Goal: Information Seeking & Learning: Get advice/opinions

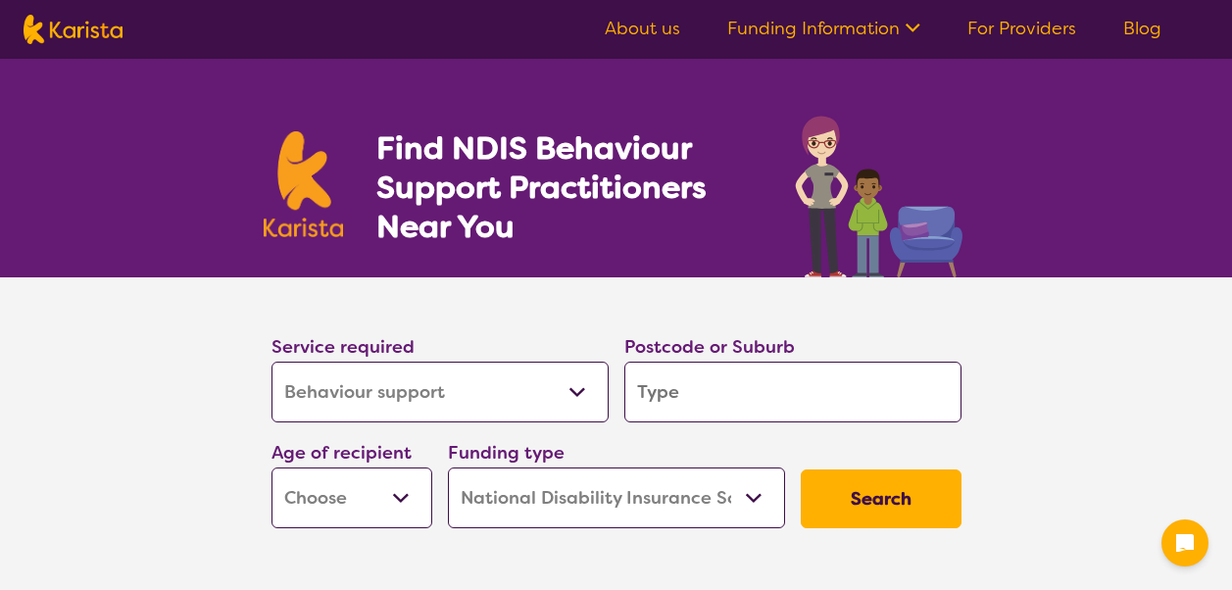
select select "Behaviour support"
select select "NDIS"
select select "Behaviour support"
select select "NDIS"
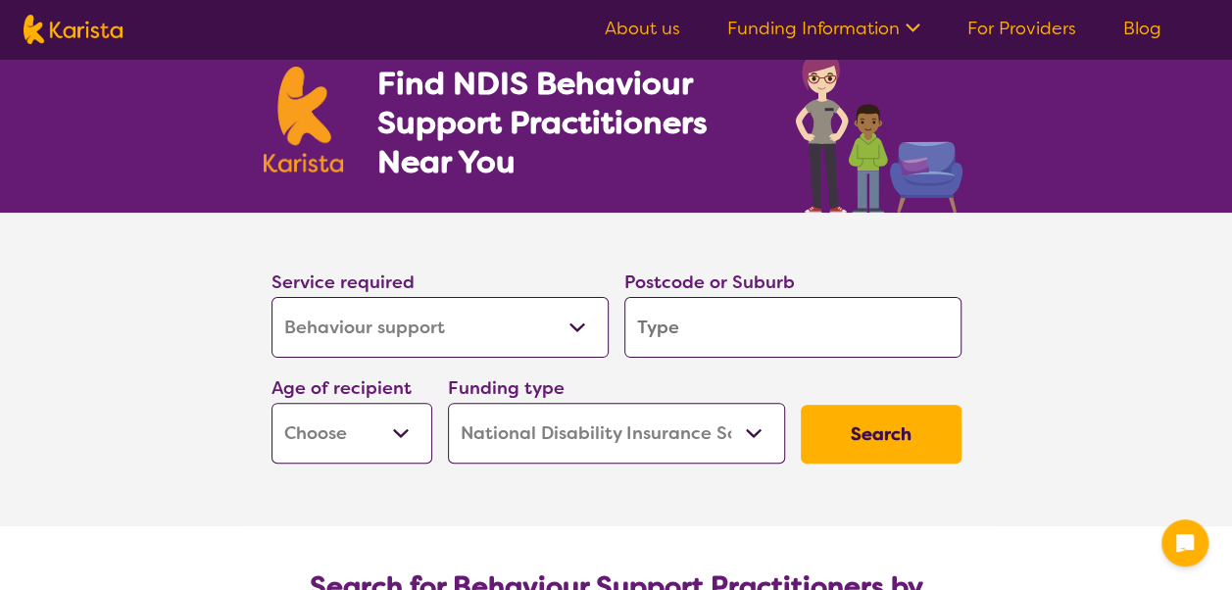
scroll to position [66, 0]
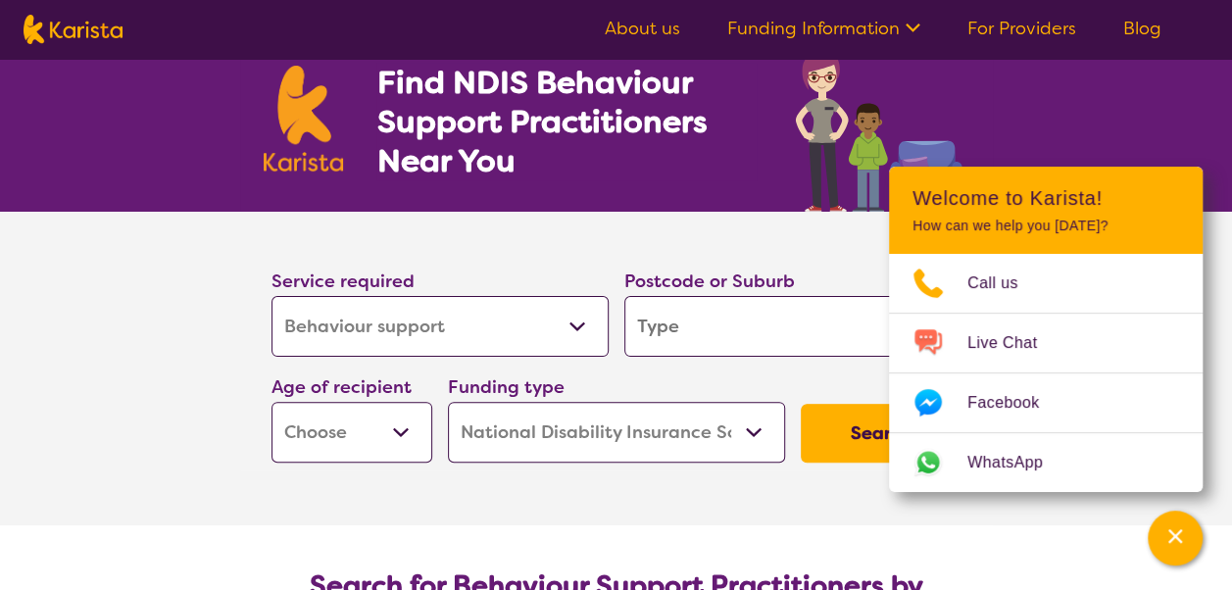
click at [691, 322] on input "search" at bounding box center [792, 326] width 337 height 61
type input "c"
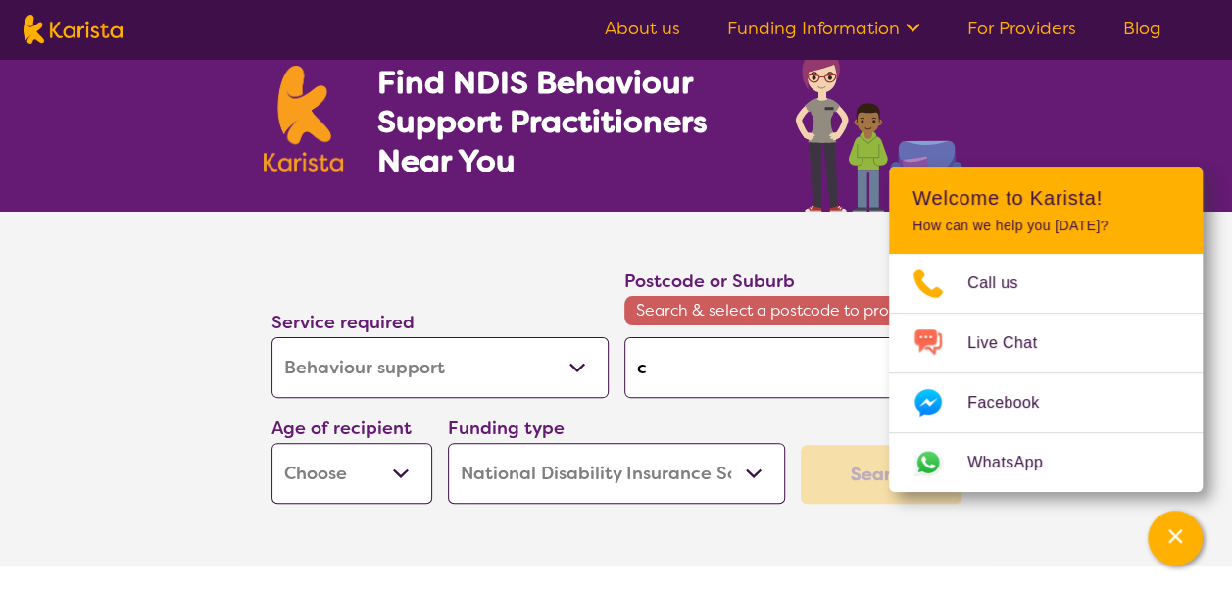
type input "ca"
type input "cam"
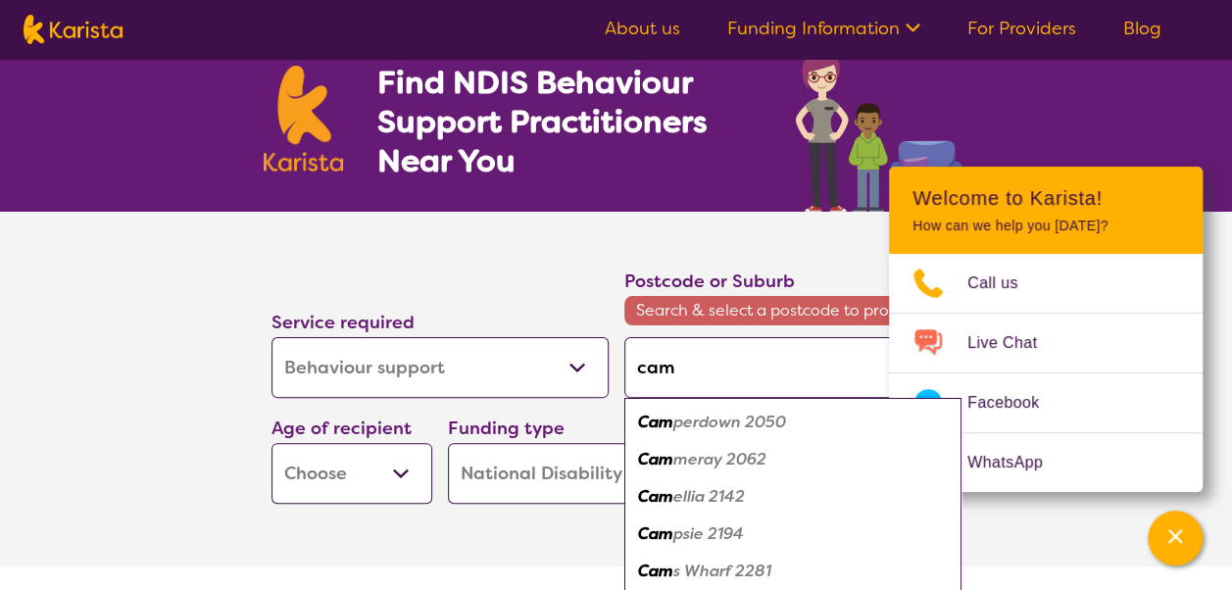
type input "camb"
type input "cambe"
type input "cambel"
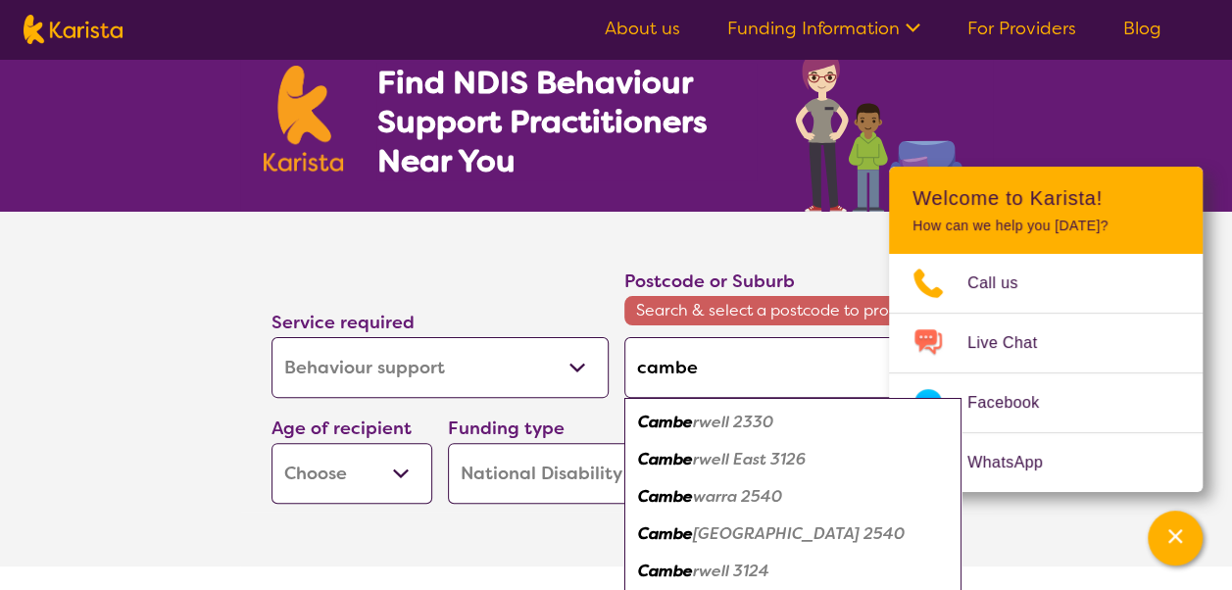
type input "cambel"
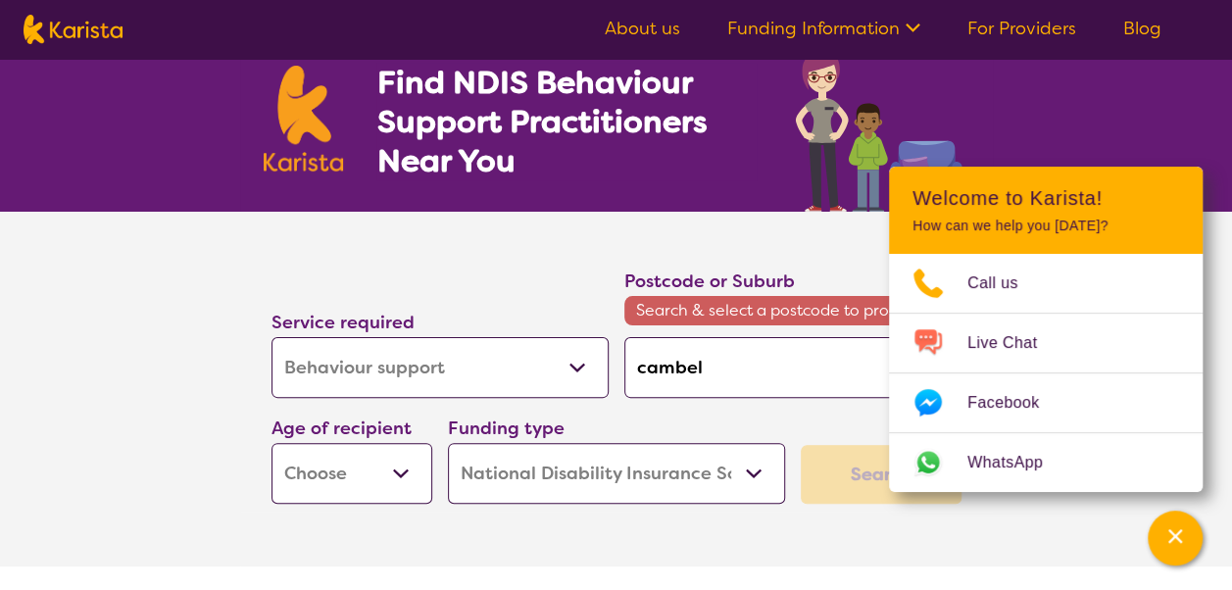
type input "cambe"
type input "camb"
type input "cam"
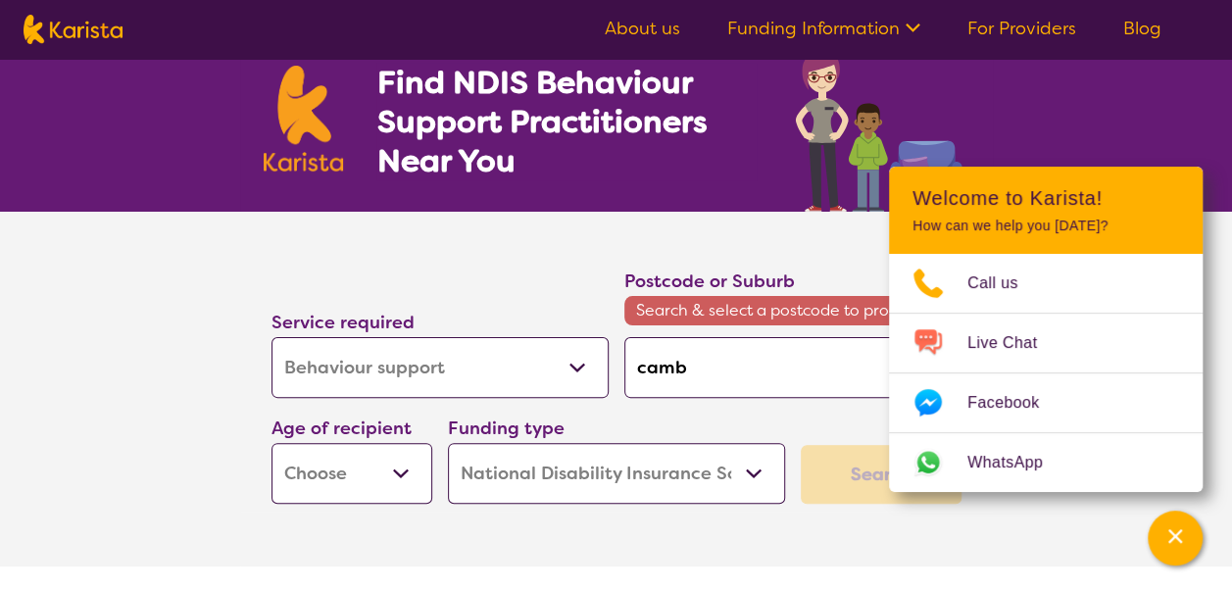
type input "cam"
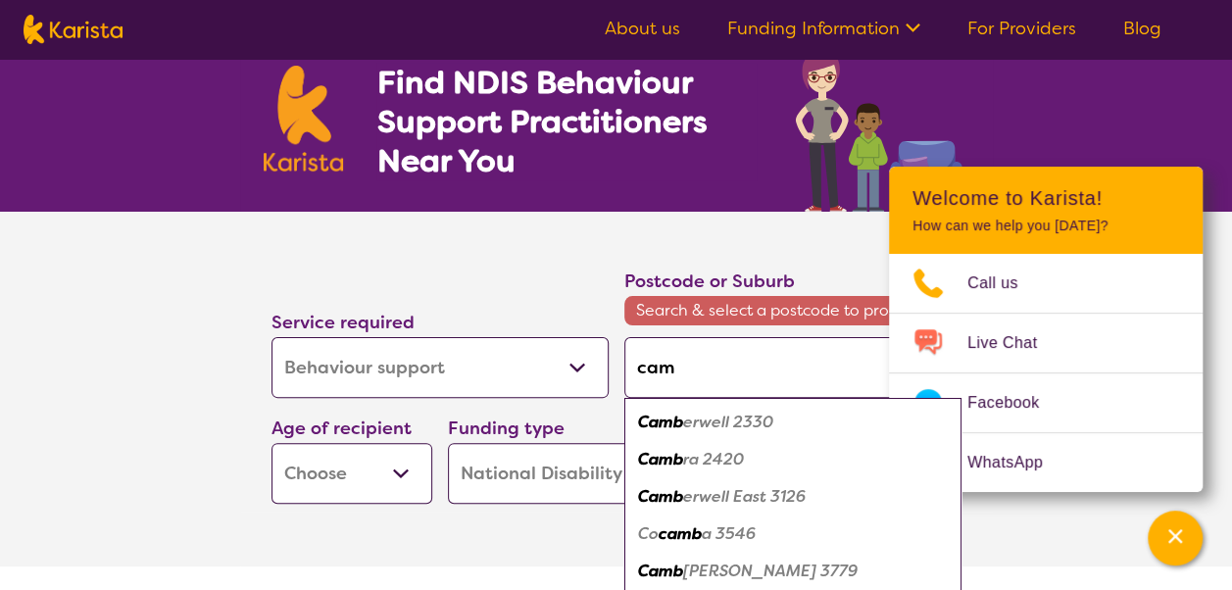
type input "cam["
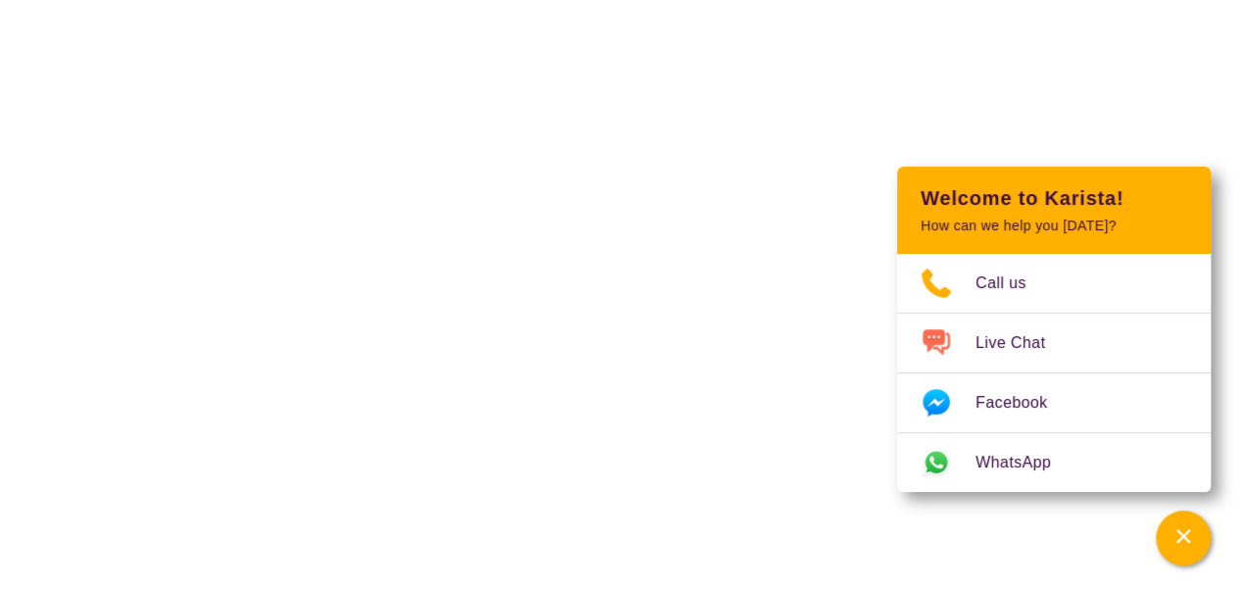
scroll to position [0, 0]
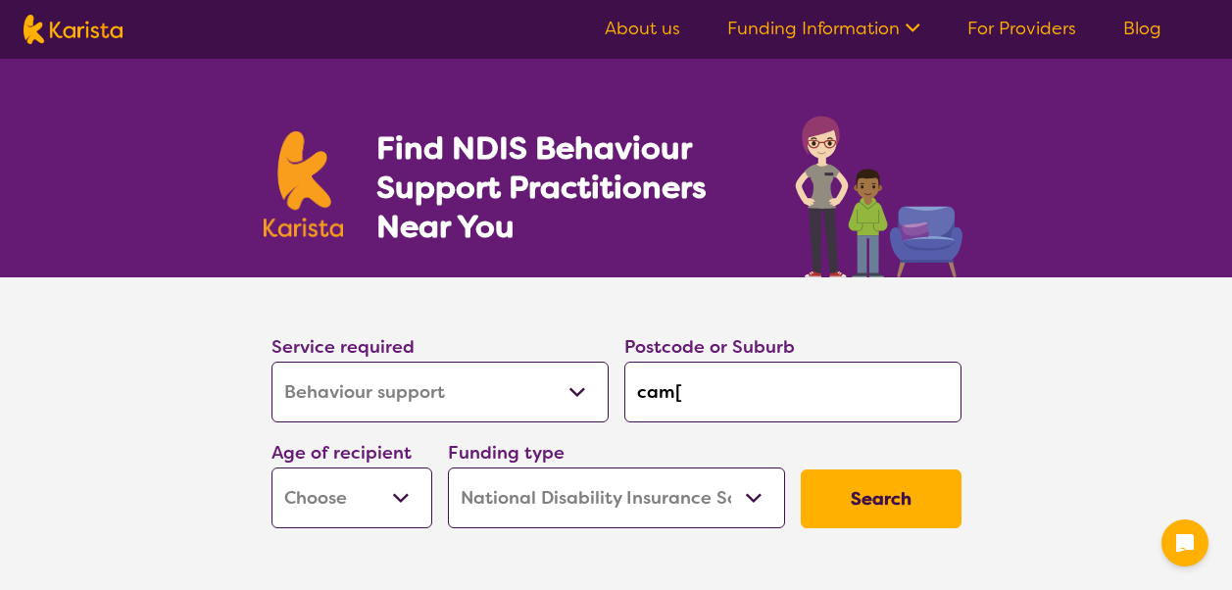
select select "Behaviour support"
select select "NDIS"
select select "Behaviour support"
select select "NDIS"
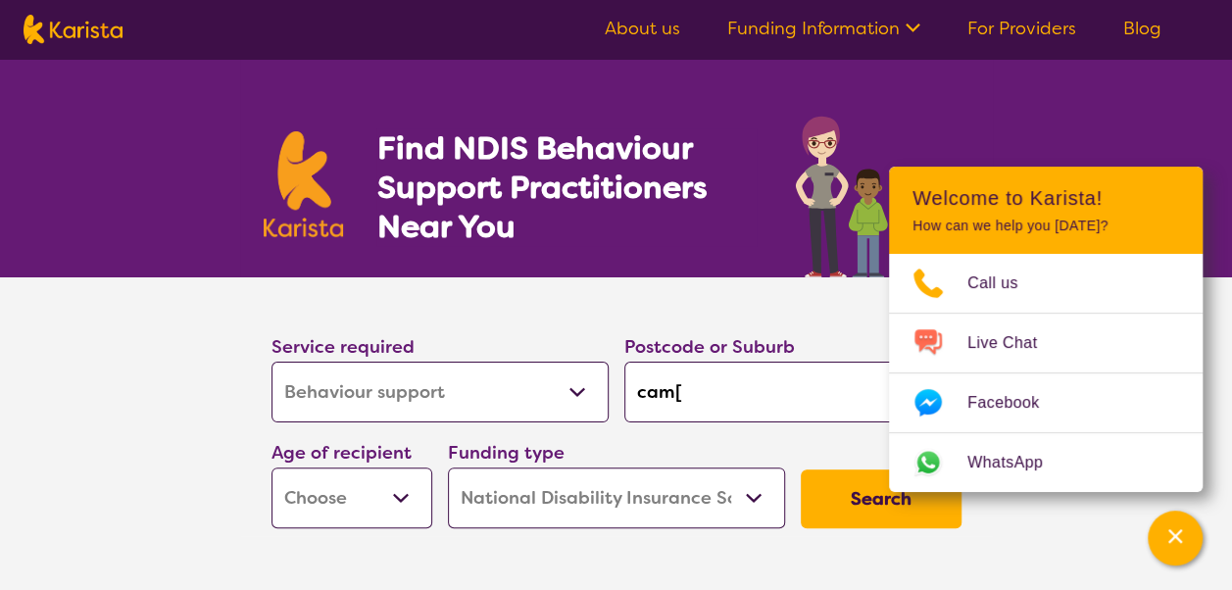
type input "cam"
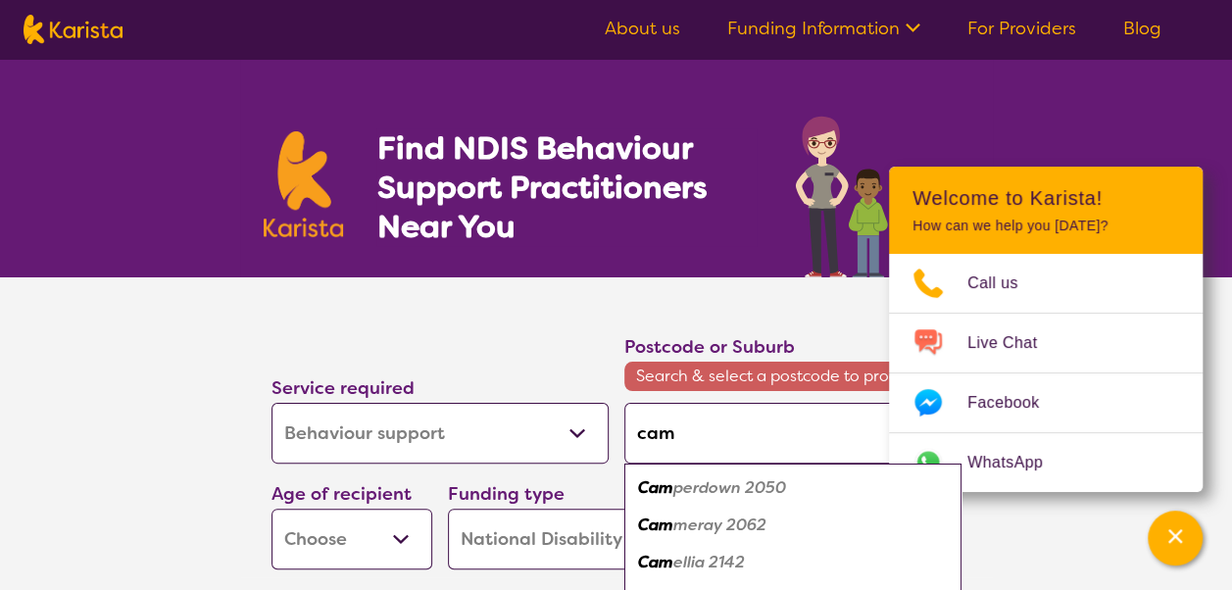
type input "camp"
type input "campb"
type input "campbe"
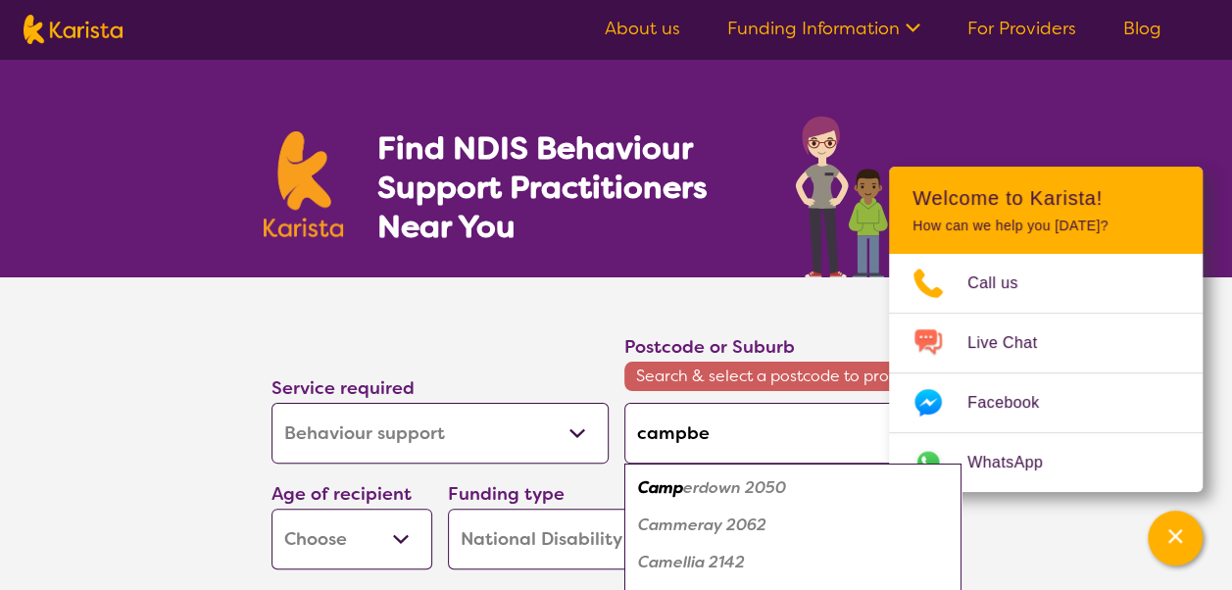
type input "campbe"
type input "[PERSON_NAME]"
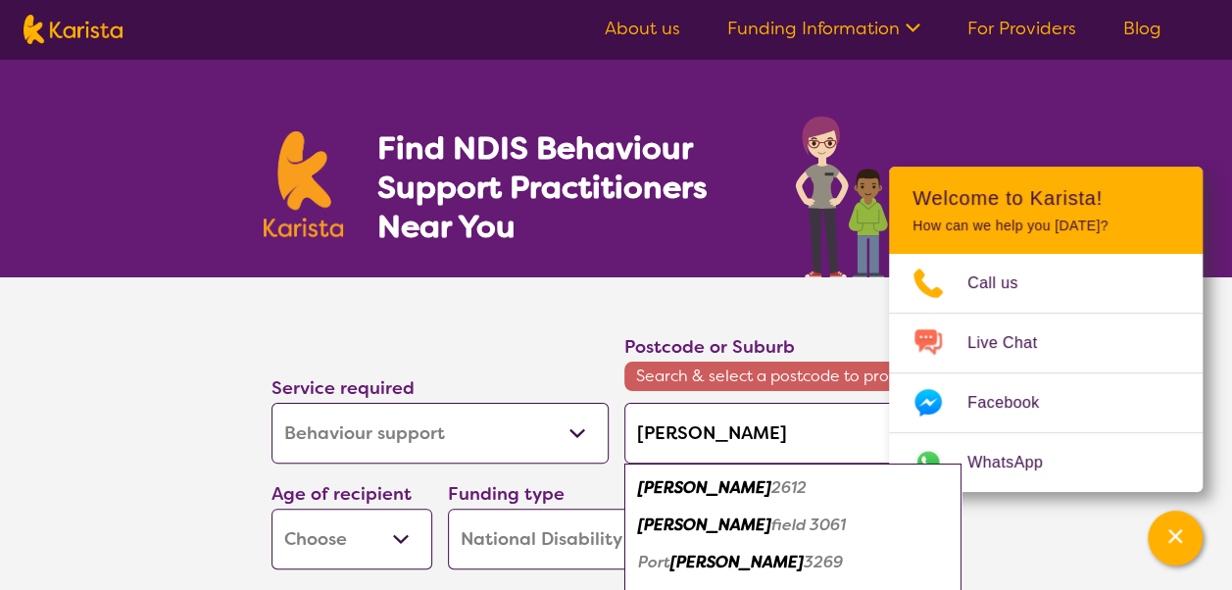
type input "campbellt"
type input "campbellto"
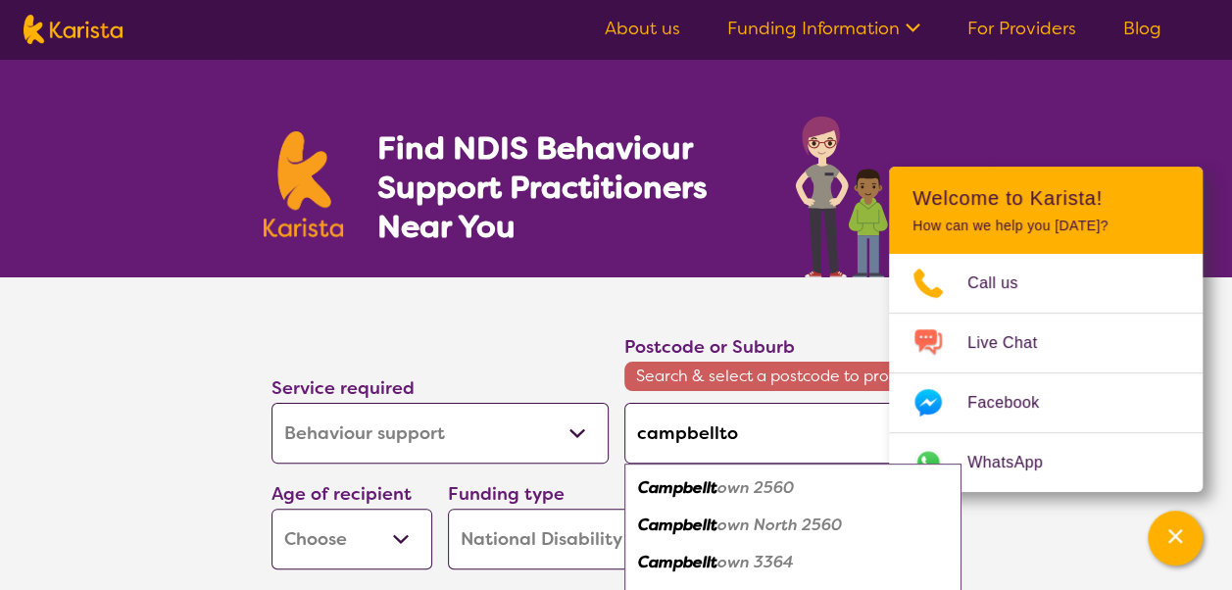
type input "campbelltow"
click at [700, 482] on em "Campbelltow" at bounding box center [689, 487] width 102 height 21
type input "2560"
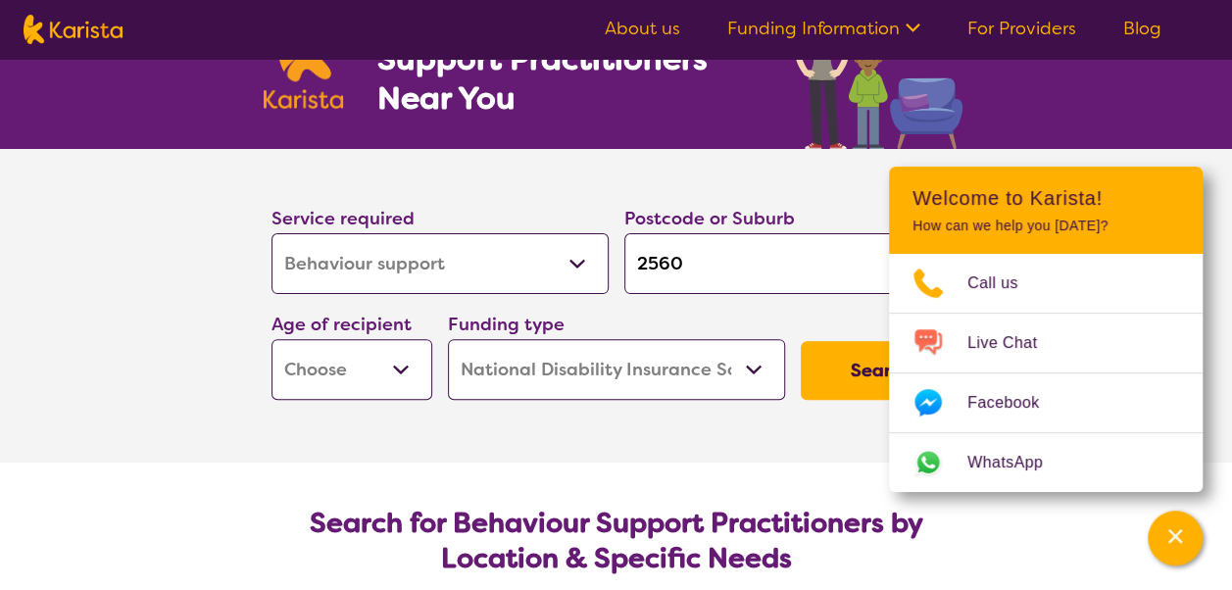
scroll to position [139, 0]
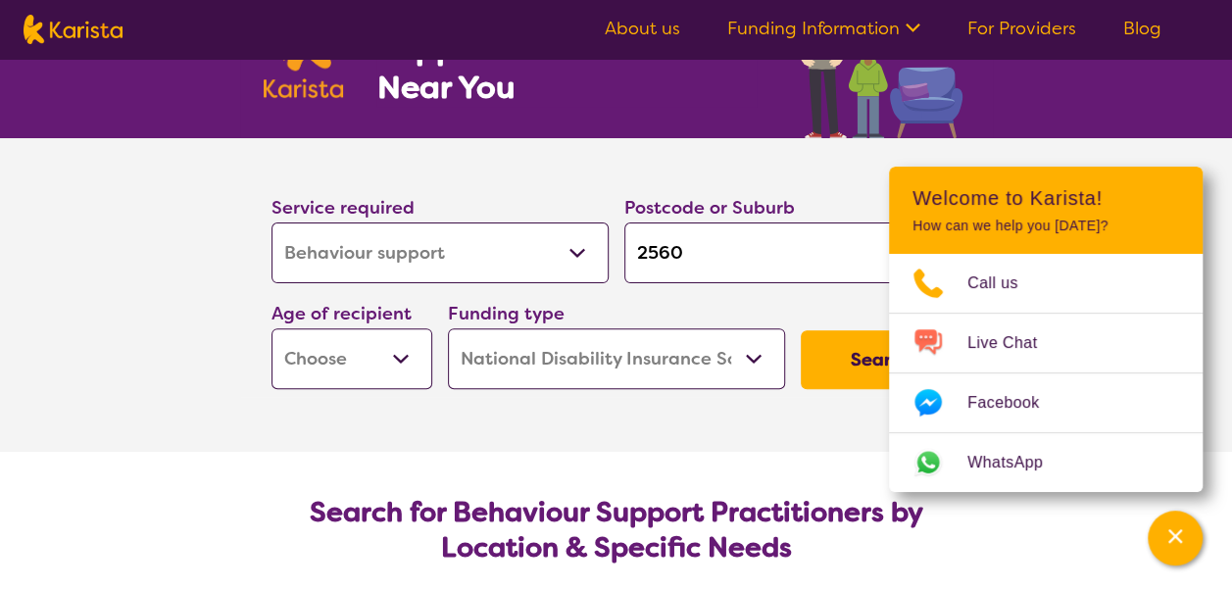
click at [404, 359] on select "Early Childhood - 0 to 9 Child - 10 to 11 Adolescent - 12 to 17 Adult - 18 to 6…" at bounding box center [352, 358] width 161 height 61
select select "EC"
click at [272, 328] on select "Early Childhood - 0 to 9 Child - 10 to 11 Adolescent - 12 to 17 Adult - 18 to 6…" at bounding box center [352, 358] width 161 height 61
select select "EC"
click at [855, 362] on button "Search" at bounding box center [881, 359] width 161 height 59
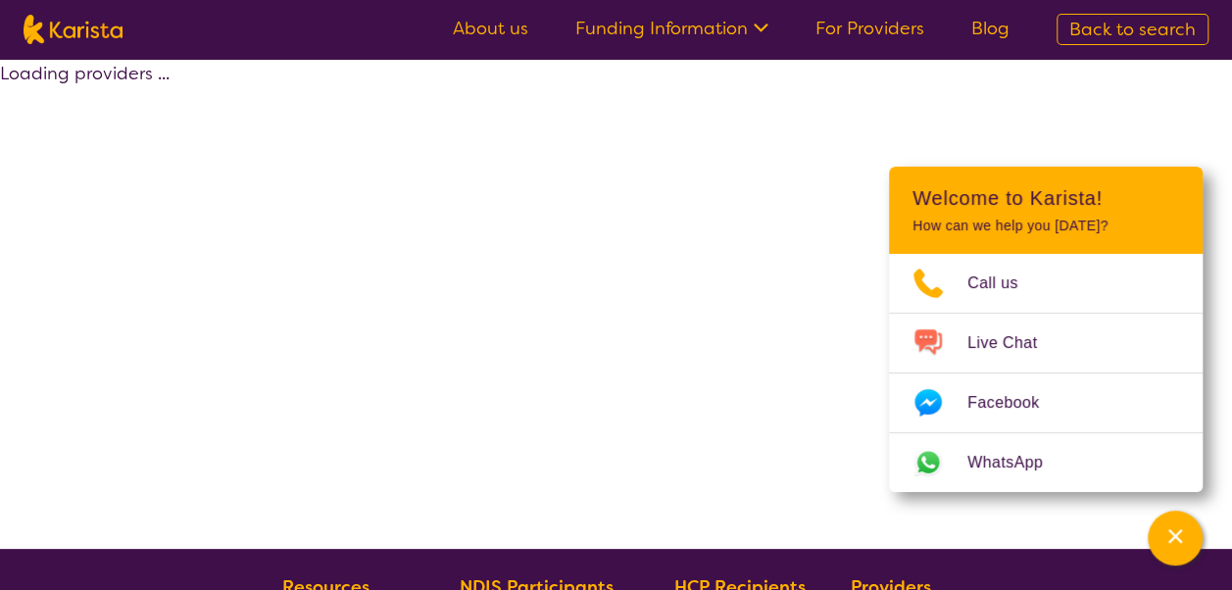
select select "by_score"
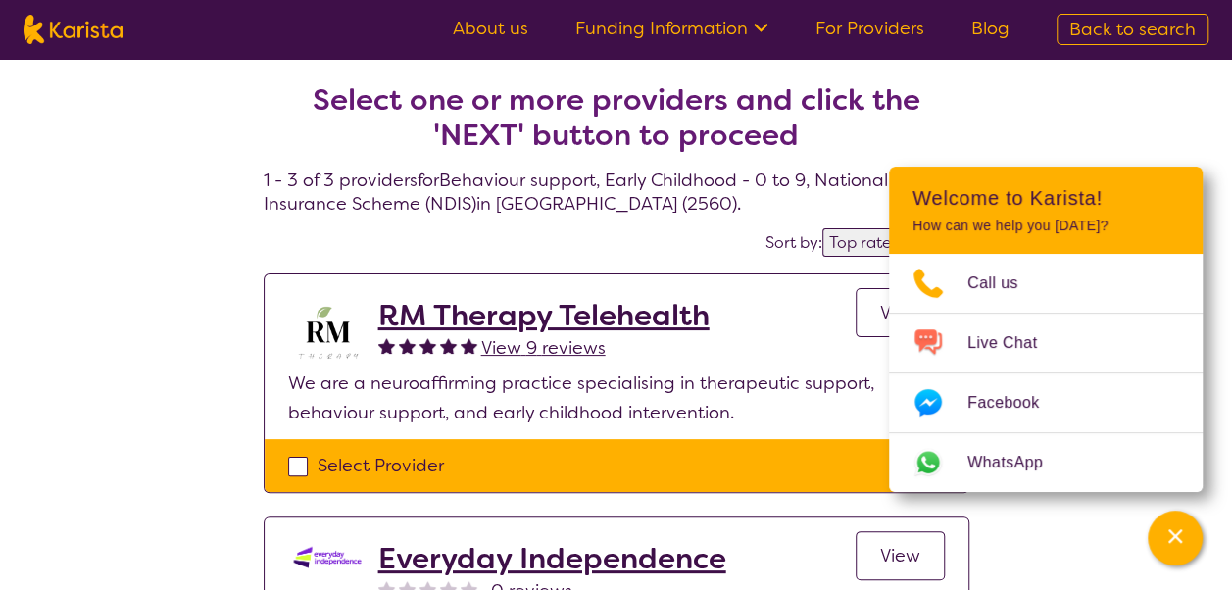
click at [1139, 124] on div "Select one or more providers and click the 'NEXT' button to proceed 1 - 3 of 3 …" at bounding box center [616, 570] width 1232 height 1022
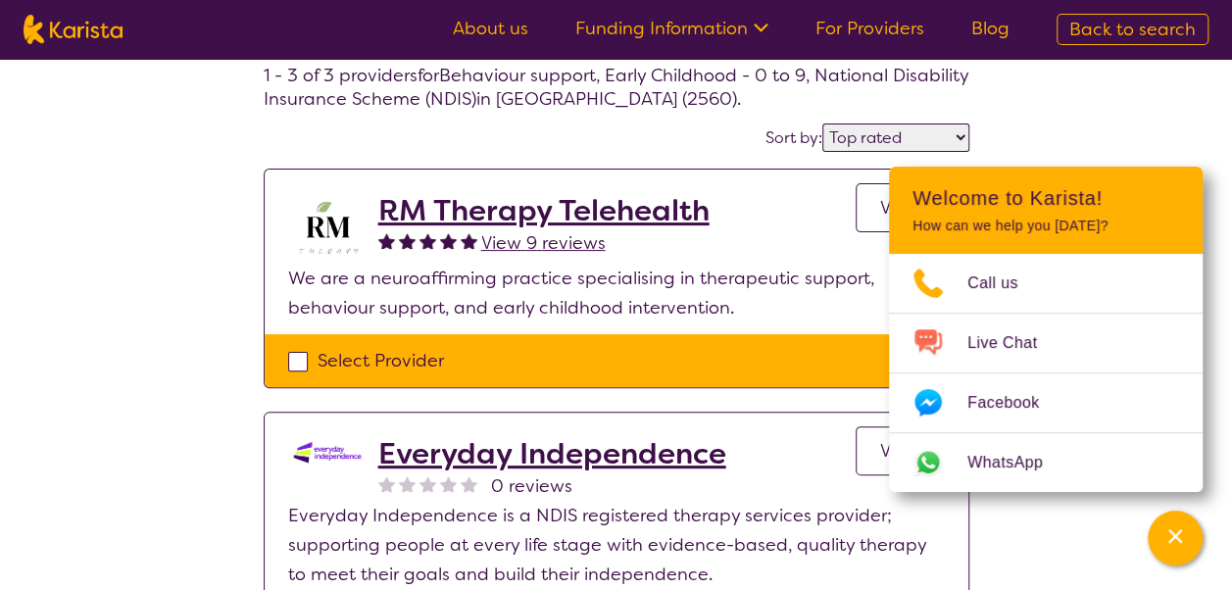
scroll to position [106, 0]
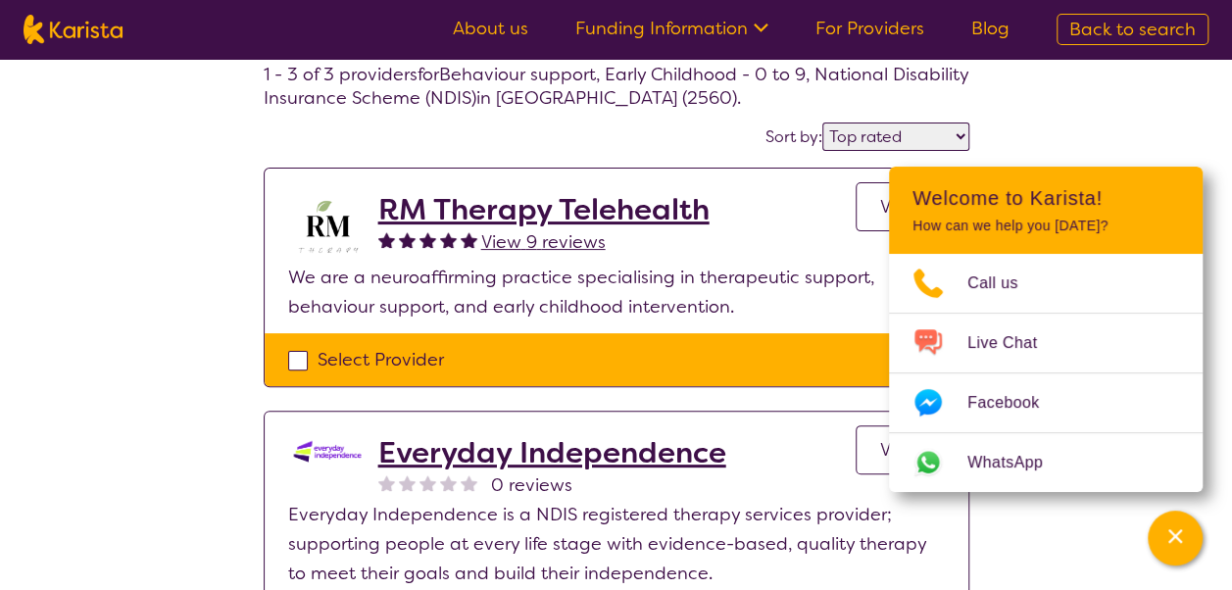
click at [653, 442] on h2 "Everyday Independence" at bounding box center [552, 452] width 348 height 35
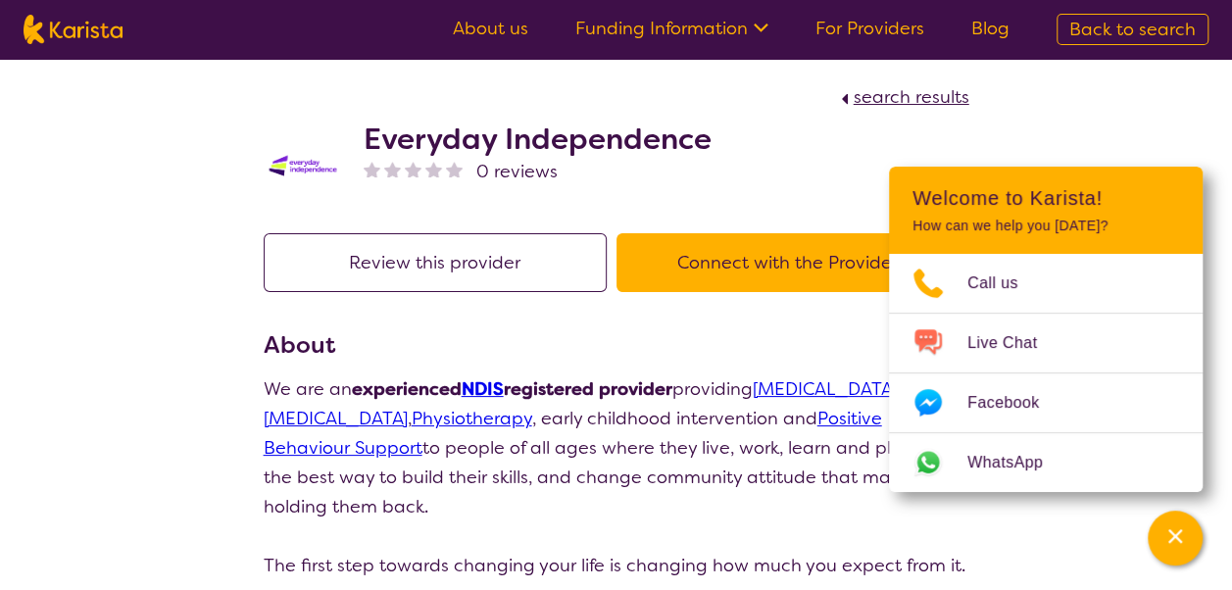
select select "by_score"
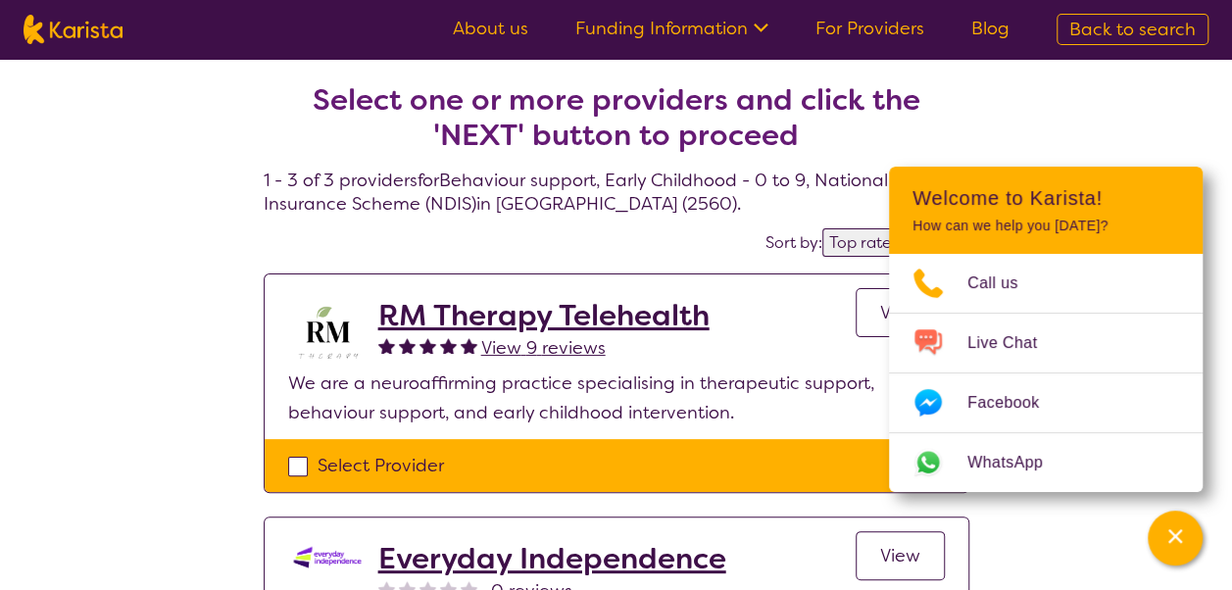
select select "Behaviour support"
select select "EC"
select select "NDIS"
select select "Behaviour support"
select select "EC"
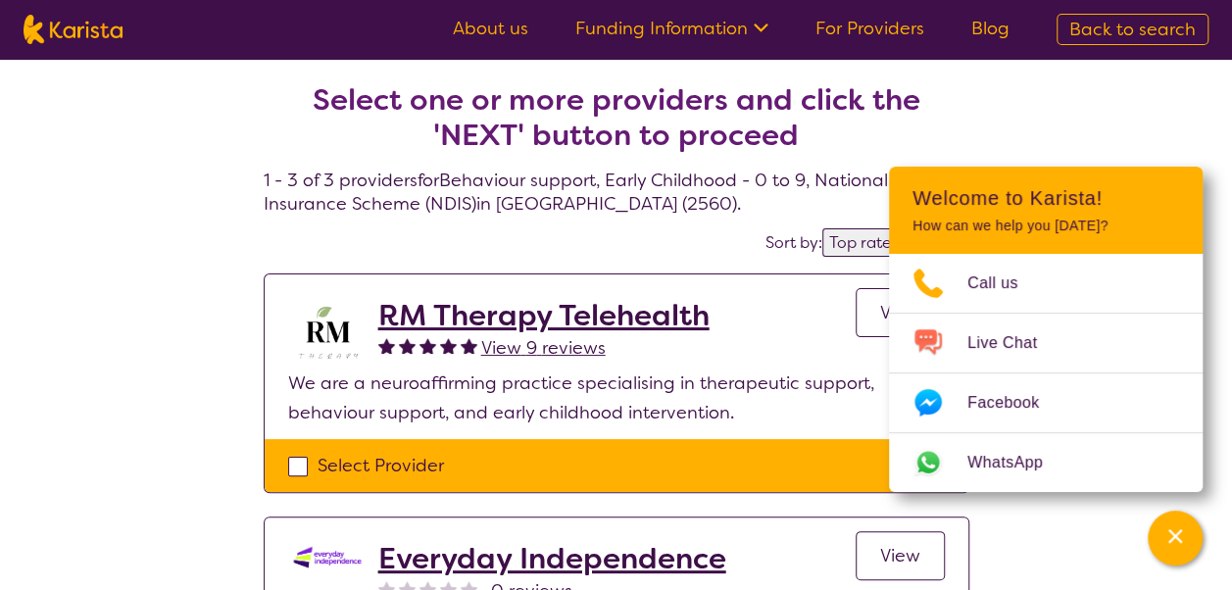
select select "NDIS"
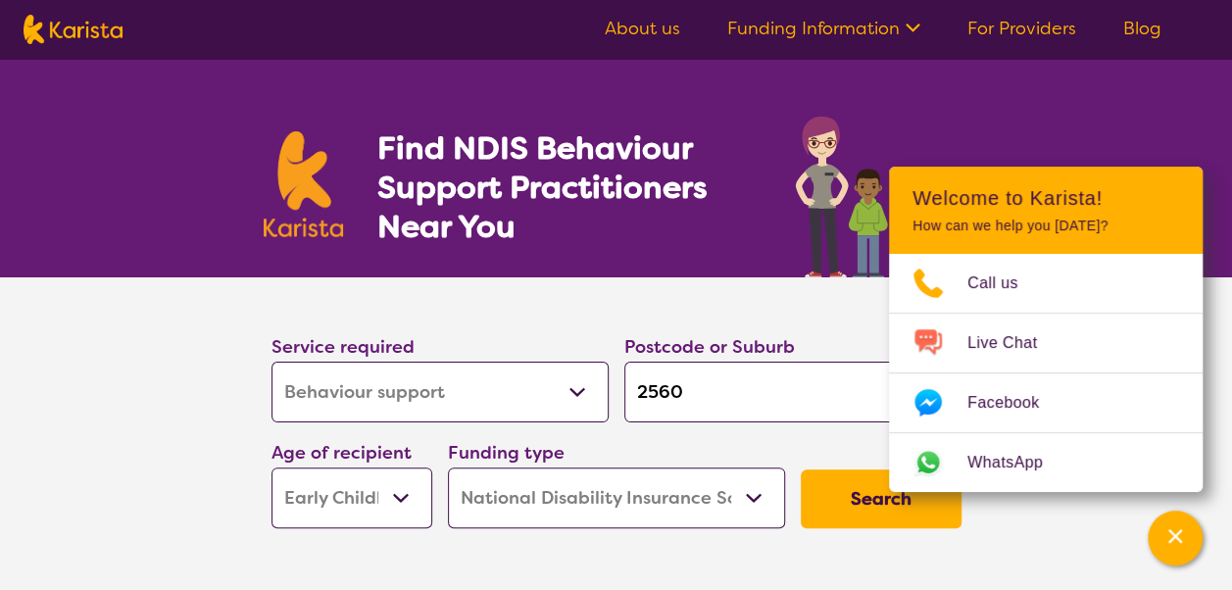
click at [692, 386] on input "2560" at bounding box center [792, 392] width 337 height 61
type input "256"
type input "25"
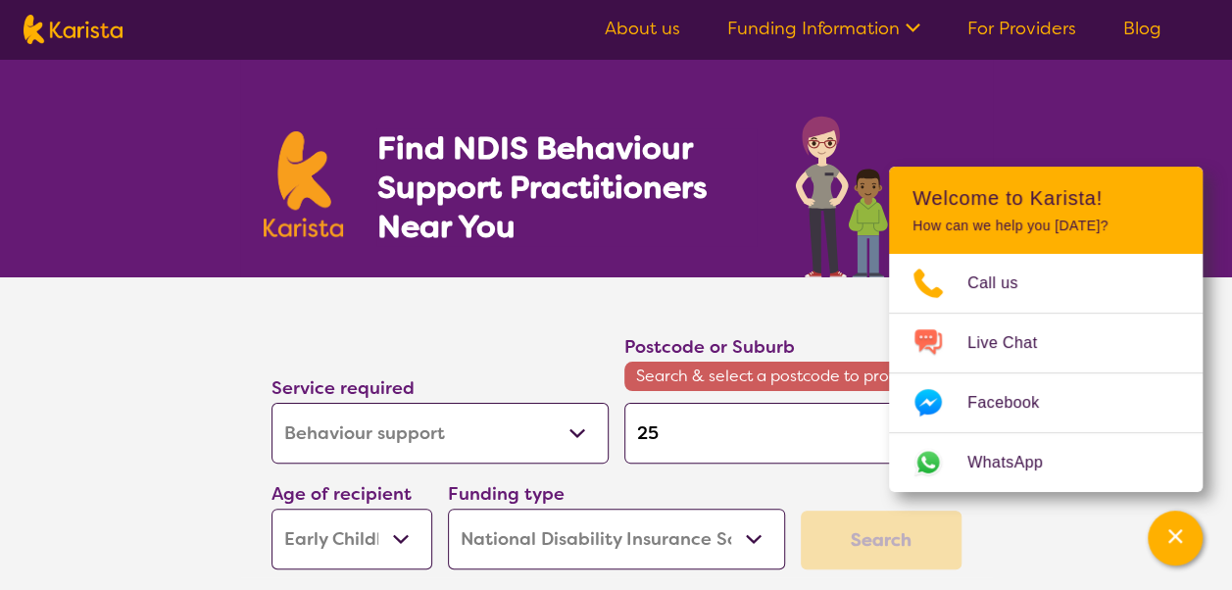
type input "2"
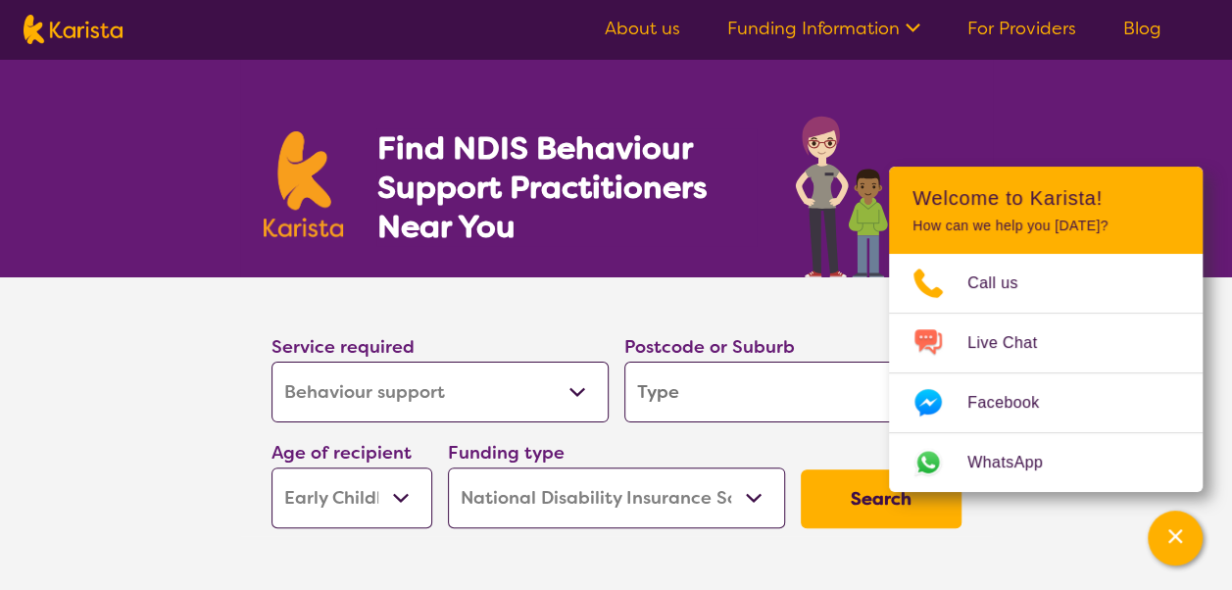
type input "b"
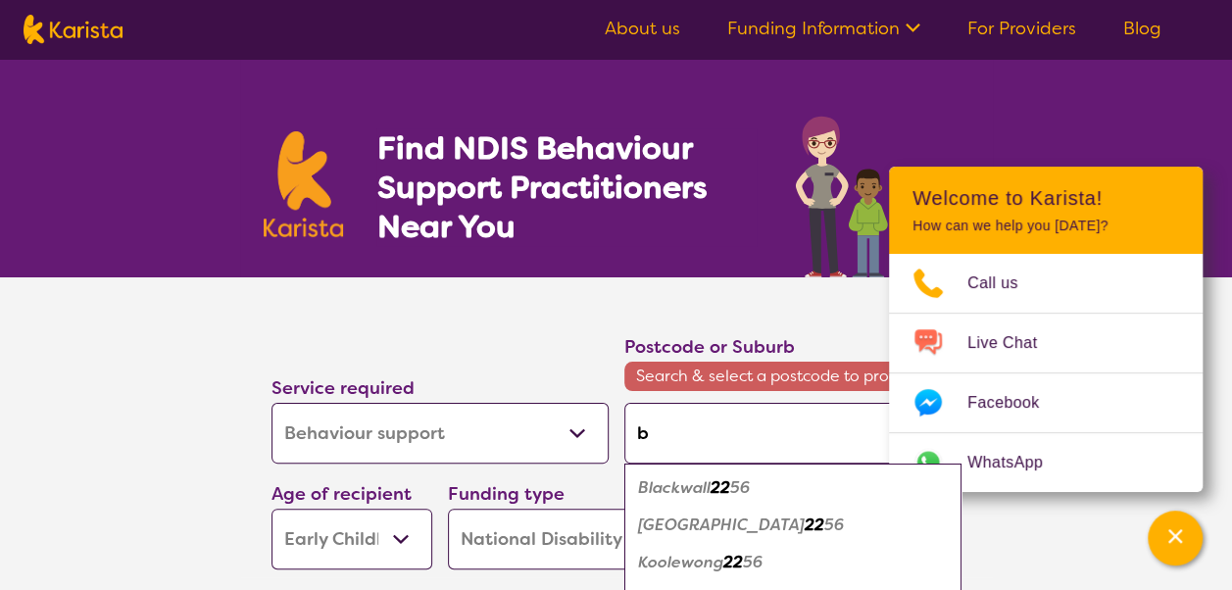
type input "bo"
type input "bow"
type input "bowr"
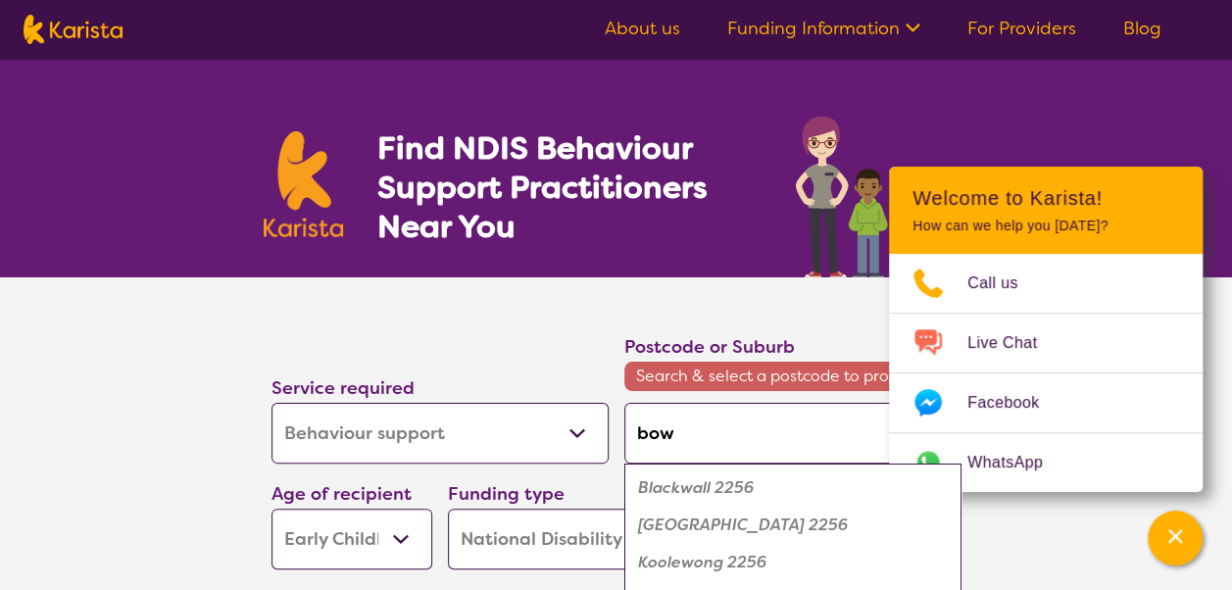
type input "bowr"
type input "bowra"
type input "bowral"
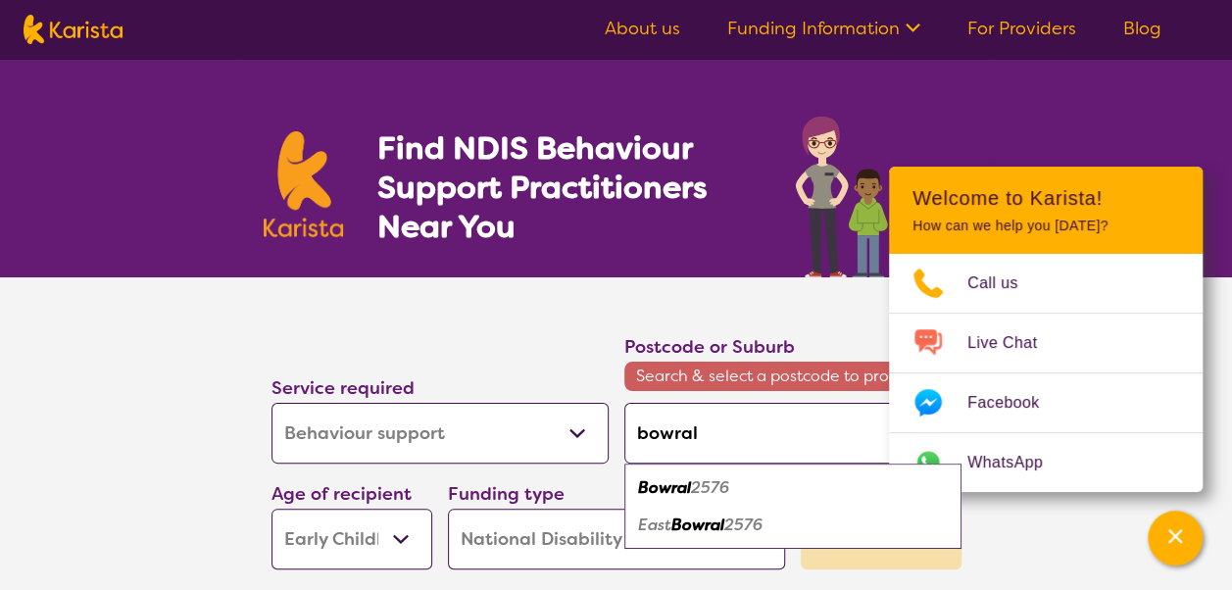
click at [696, 488] on em "2576" at bounding box center [710, 487] width 38 height 21
type input "2576"
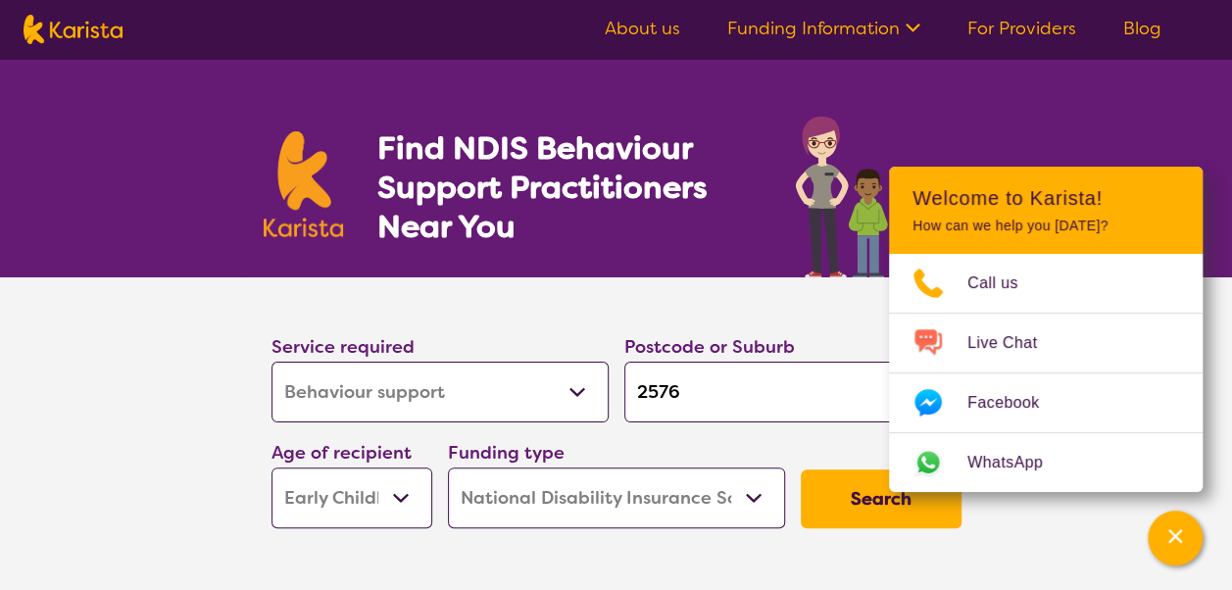
click at [845, 507] on button "Search" at bounding box center [881, 499] width 161 height 59
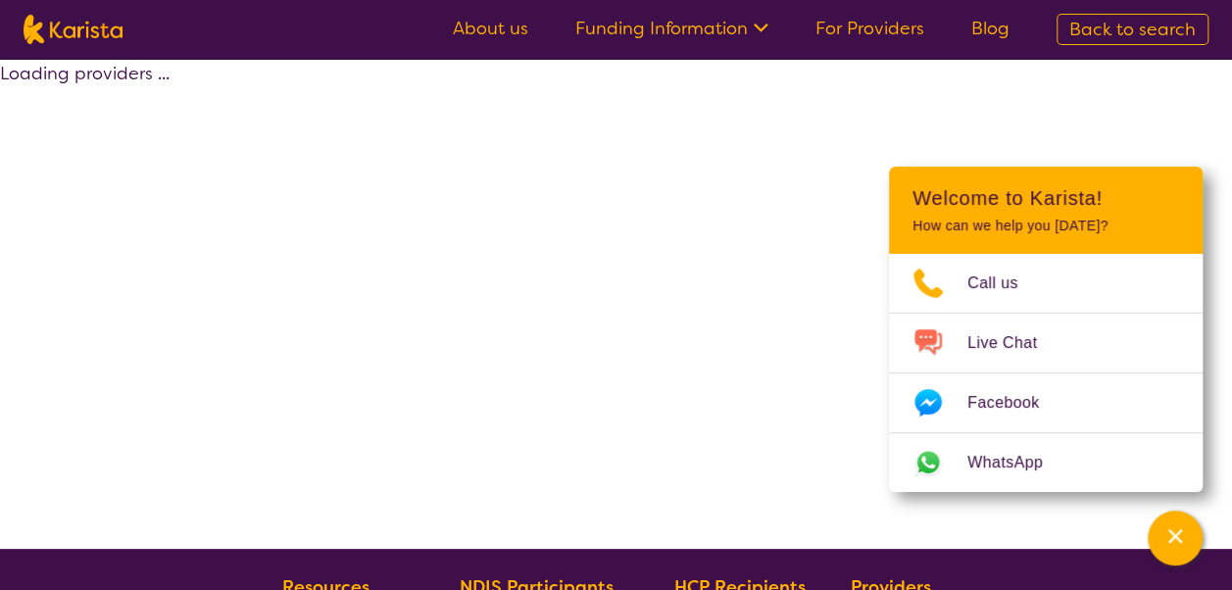
select select "by_score"
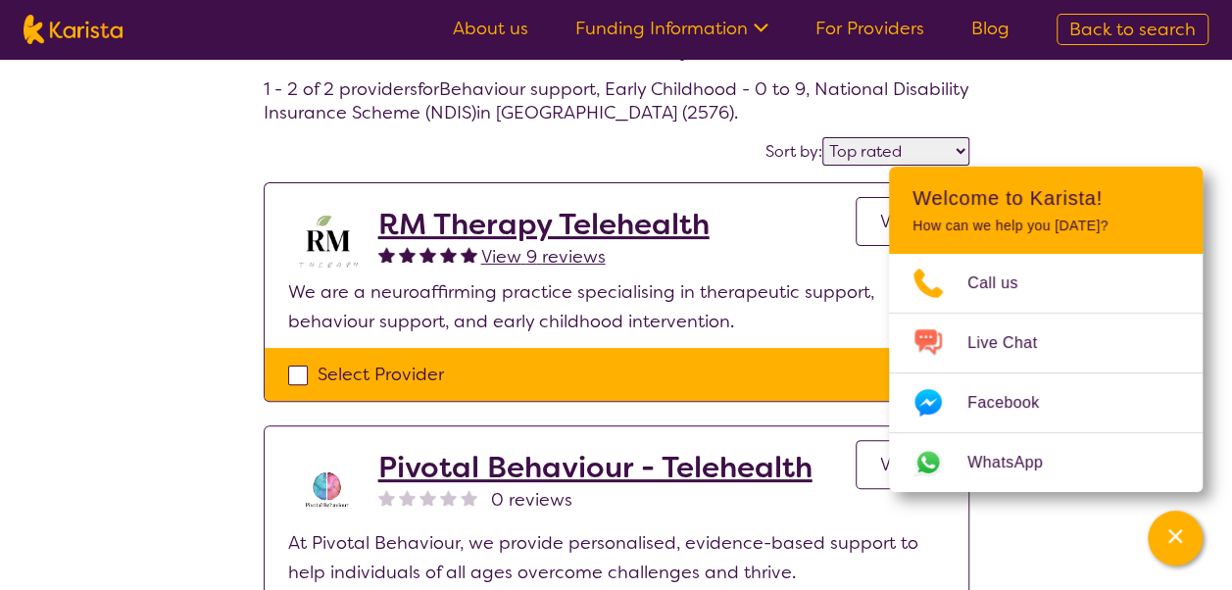
scroll to position [90, 0]
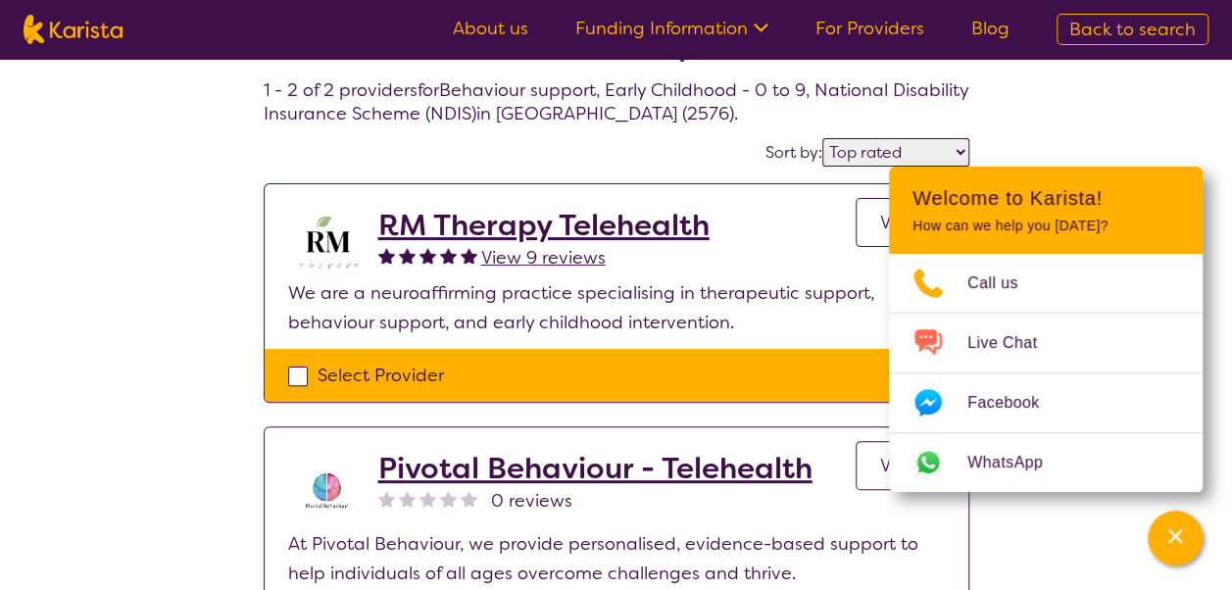
select select "Behaviour support"
select select "EC"
select select "NDIS"
select select "Behaviour support"
select select "EC"
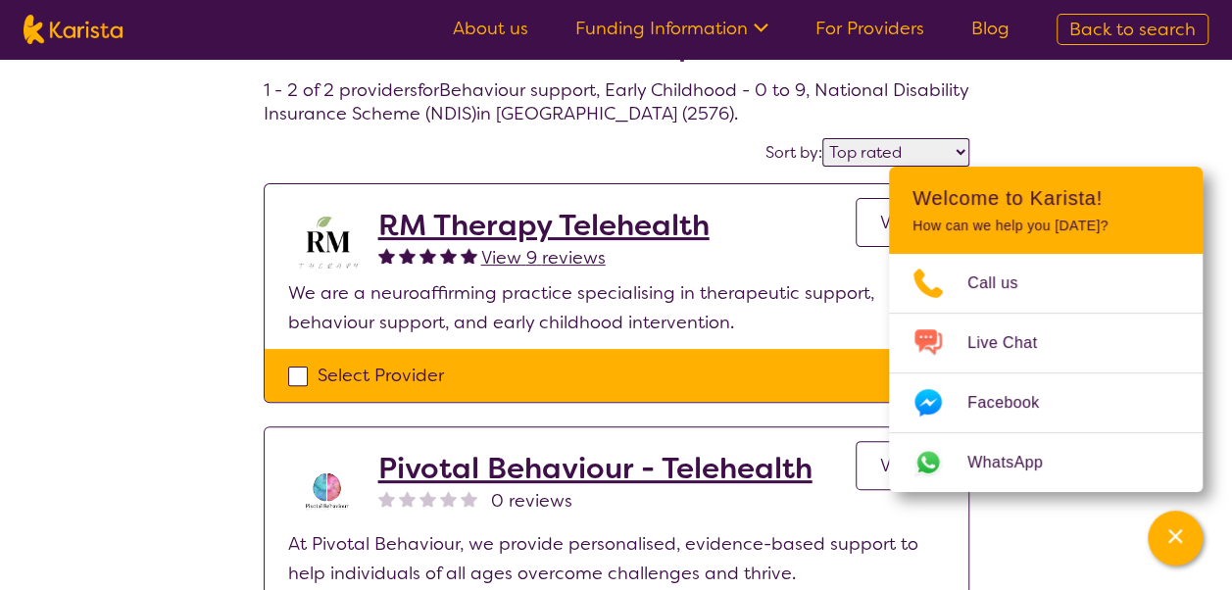
select select "NDIS"
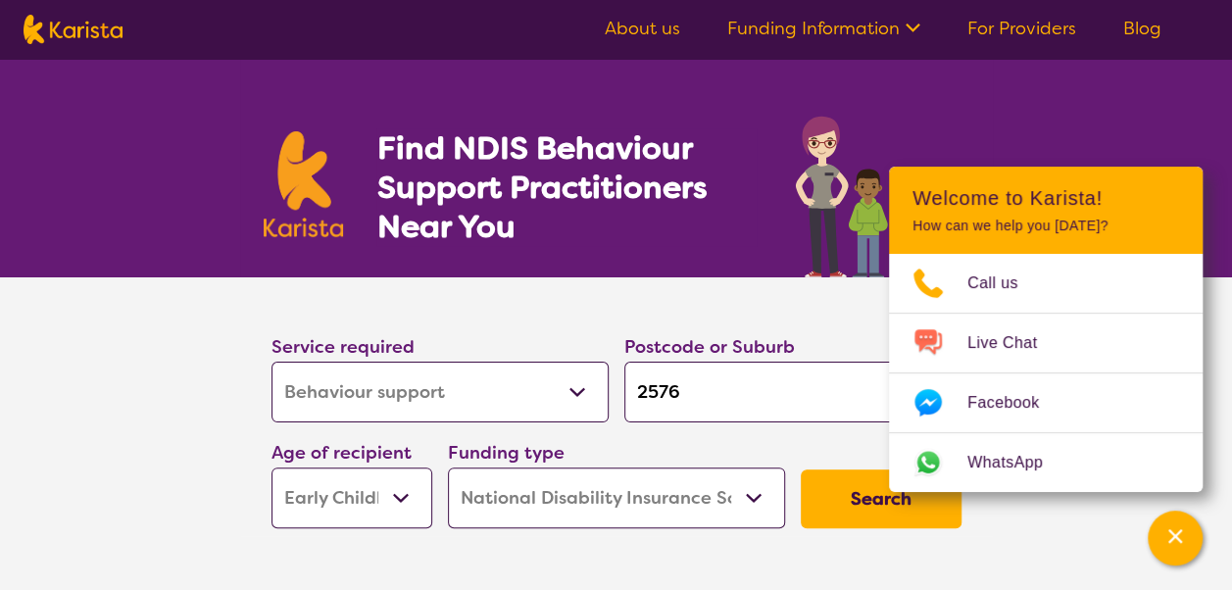
click at [698, 395] on input "2576" at bounding box center [792, 392] width 337 height 61
type input "2576"
type input "25763"
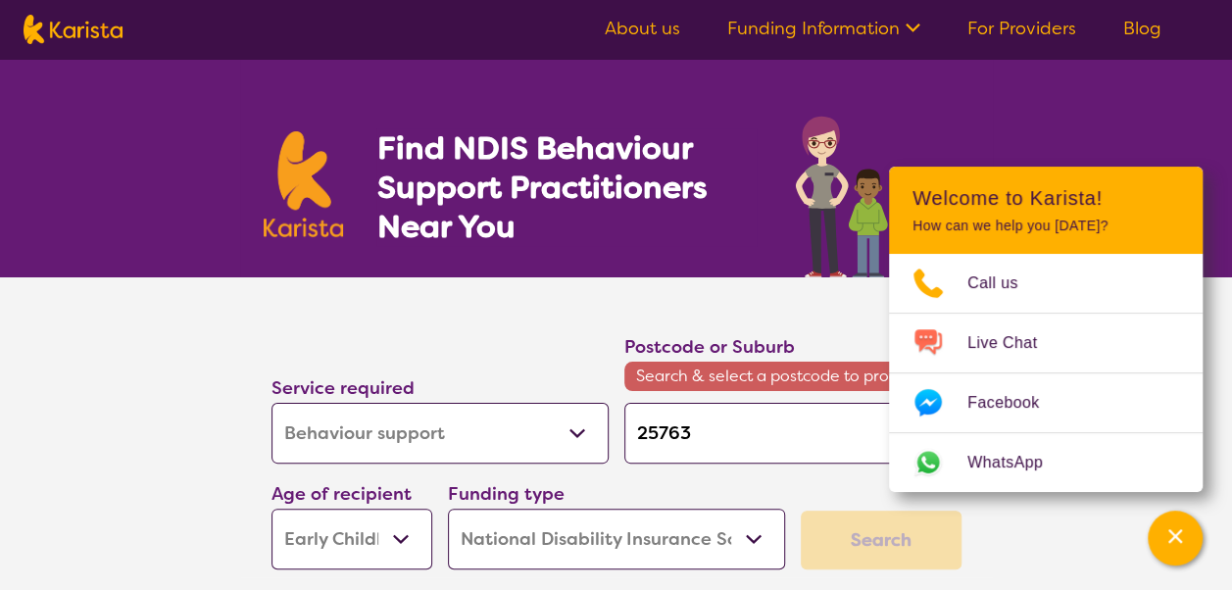
click at [697, 435] on input "25763" at bounding box center [792, 433] width 337 height 61
type input "2576"
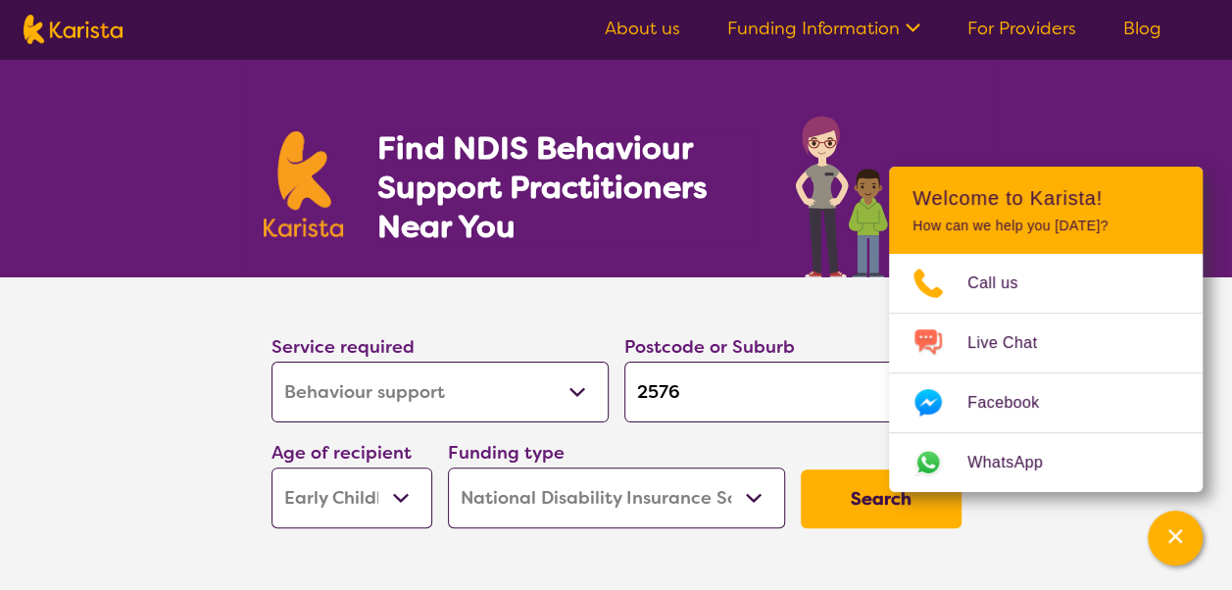
type input "257"
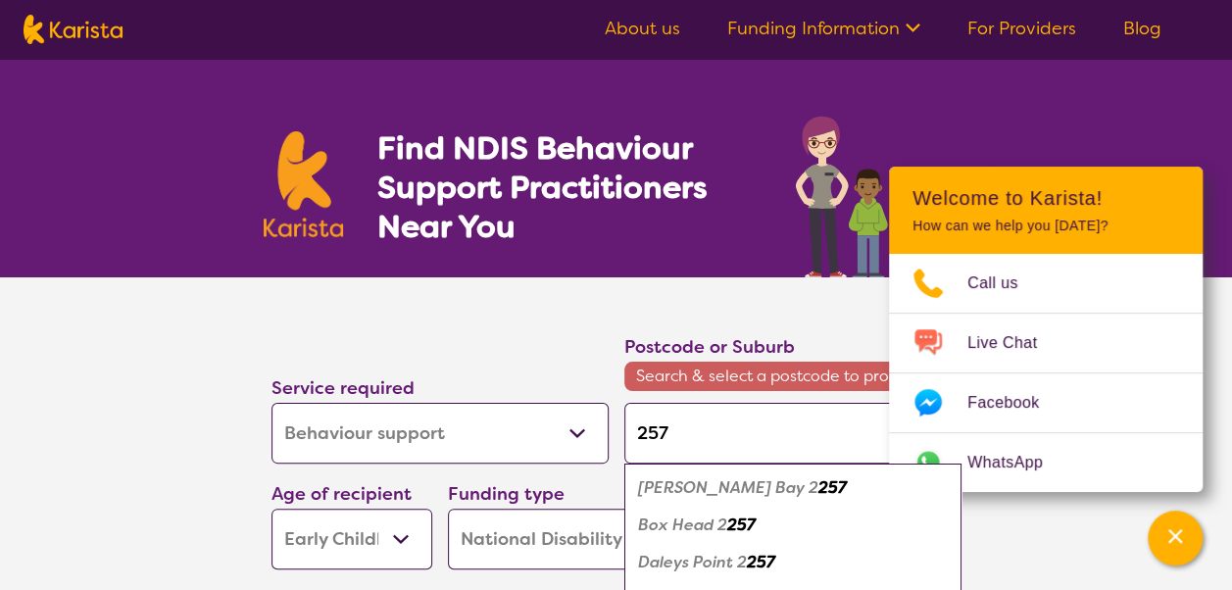
type input "2573"
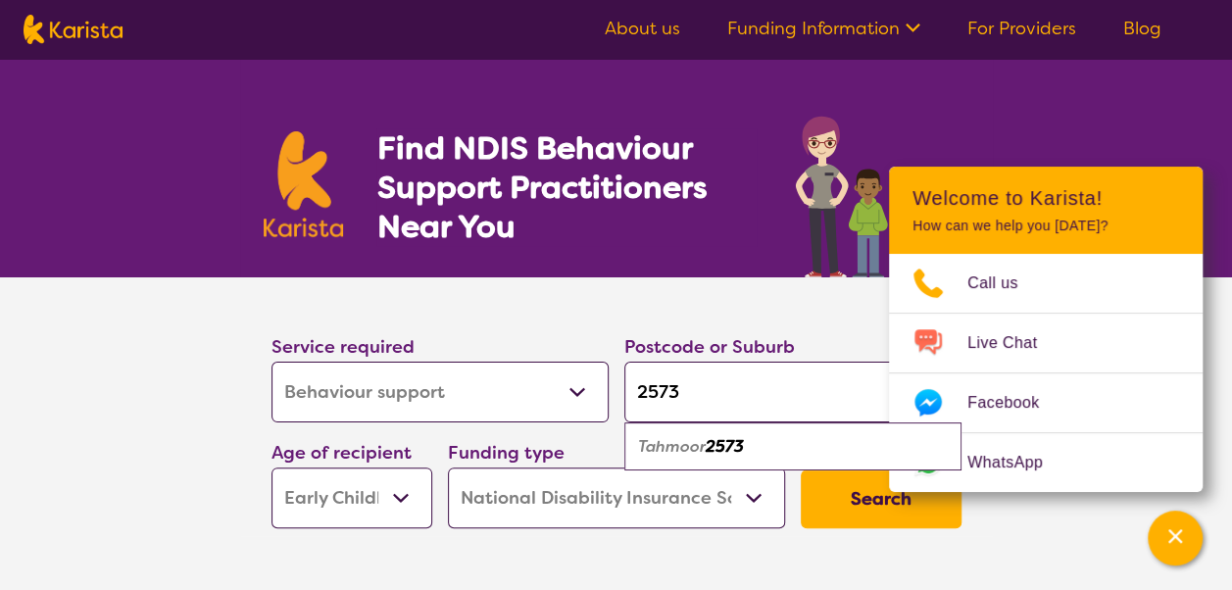
click button "Search" at bounding box center [881, 499] width 161 height 59
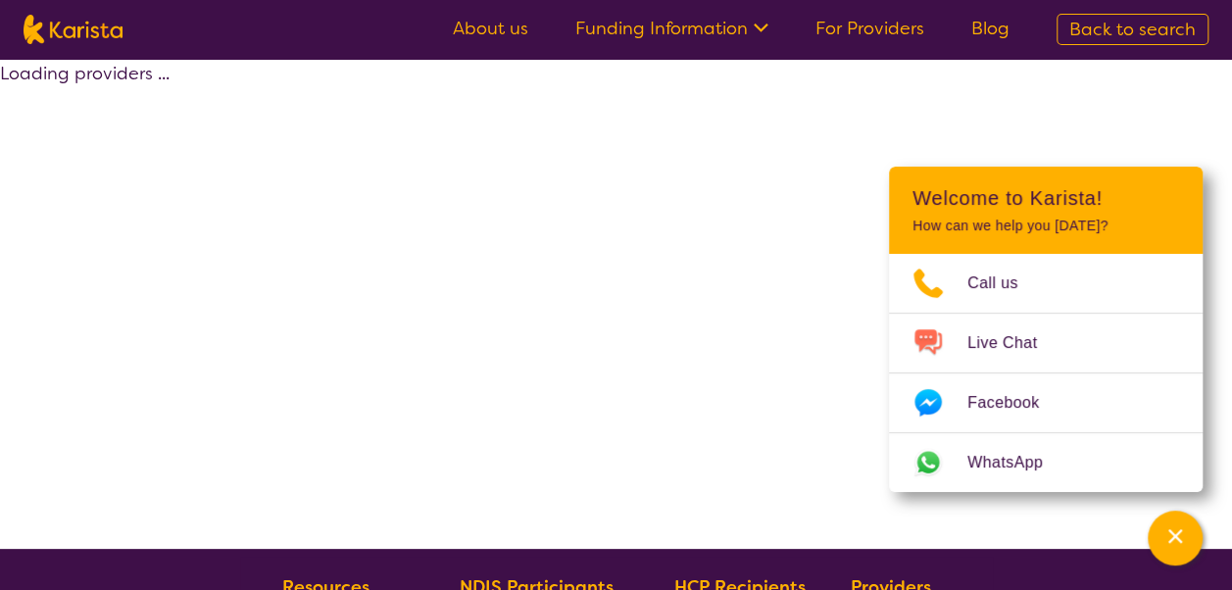
select select "by_score"
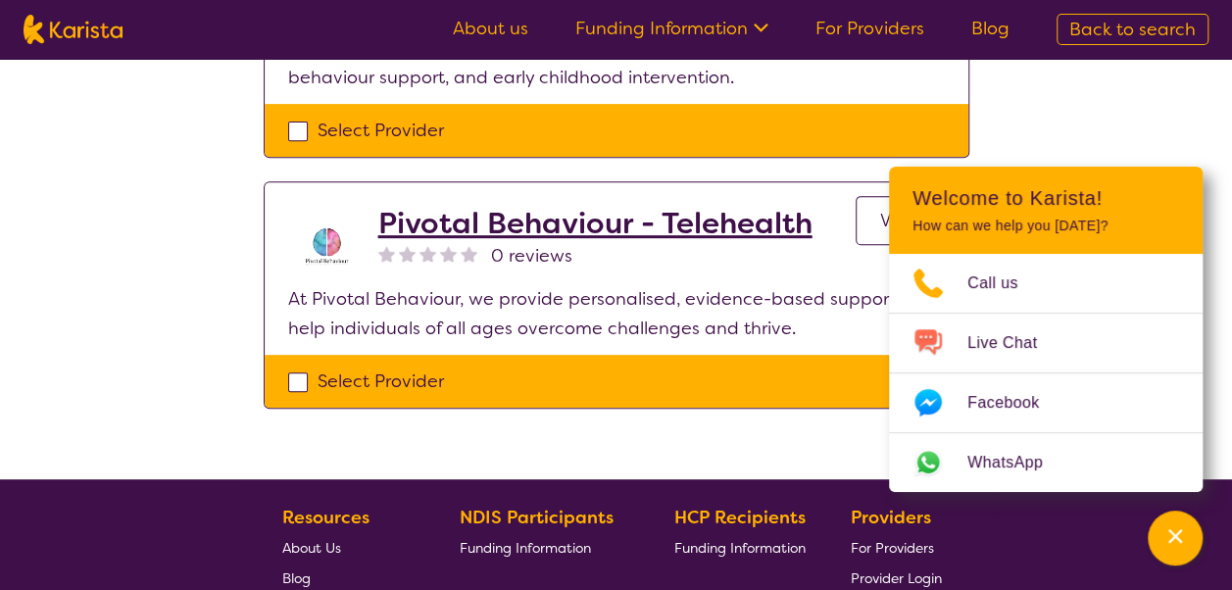
scroll to position [270, 0]
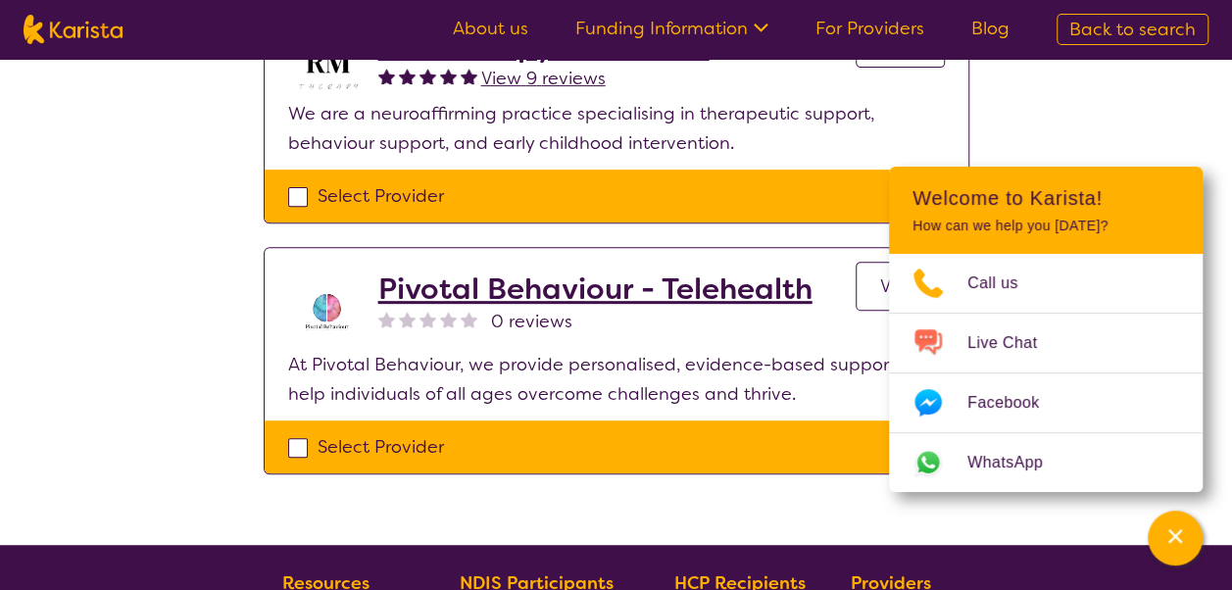
click at [669, 286] on h2 "Pivotal Behaviour - Telehealth" at bounding box center [595, 289] width 434 height 35
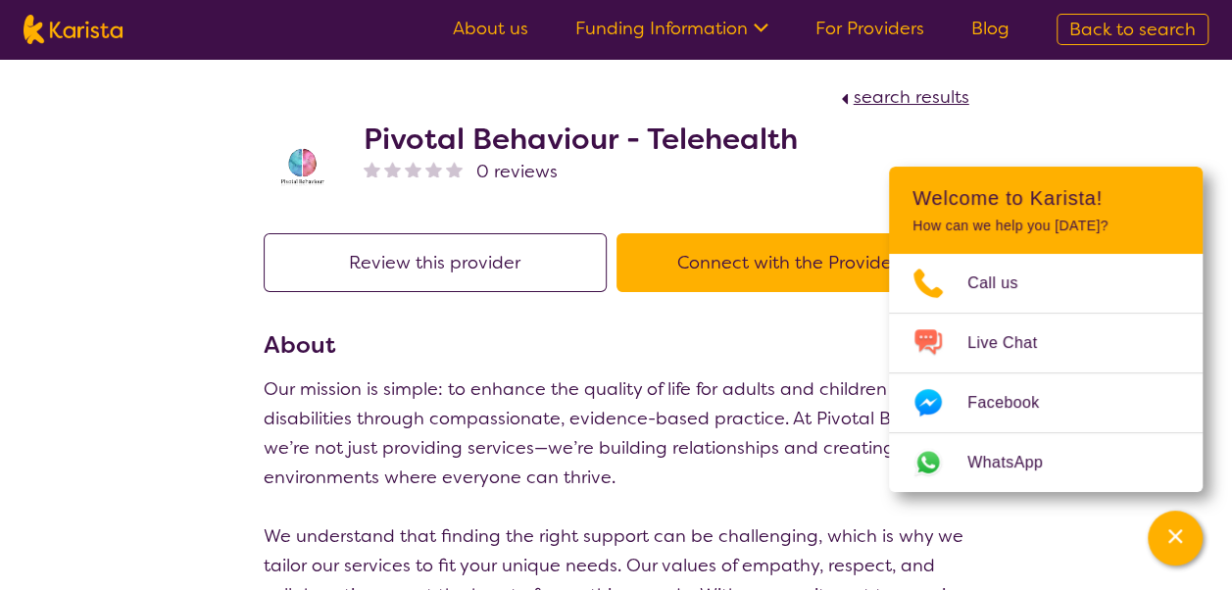
select select "by_score"
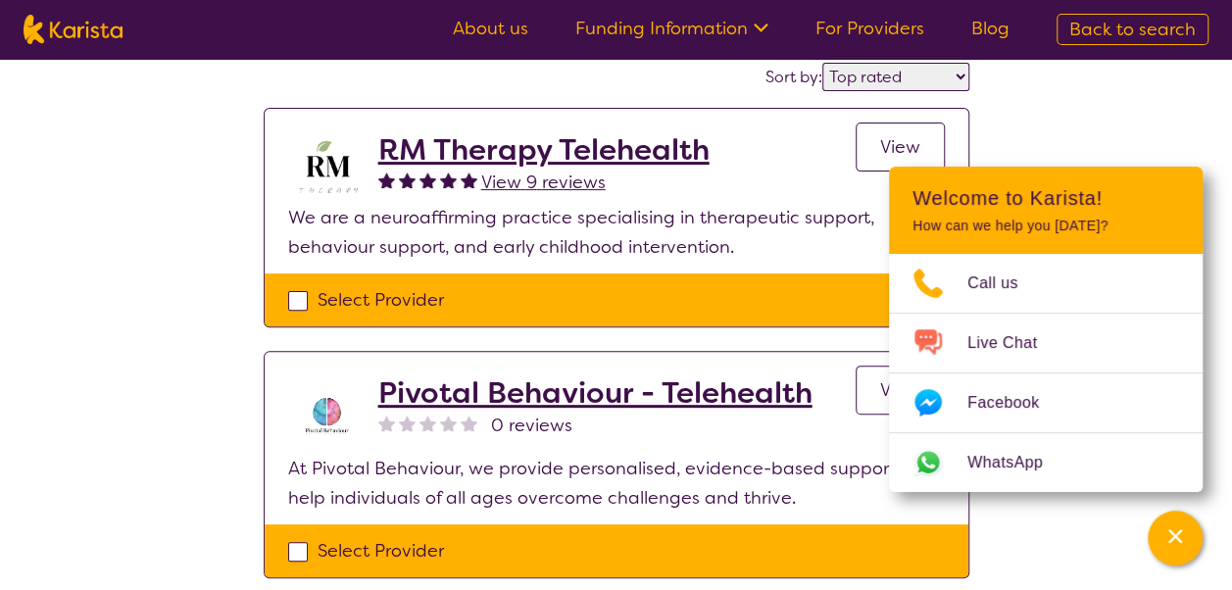
scroll to position [165, 0]
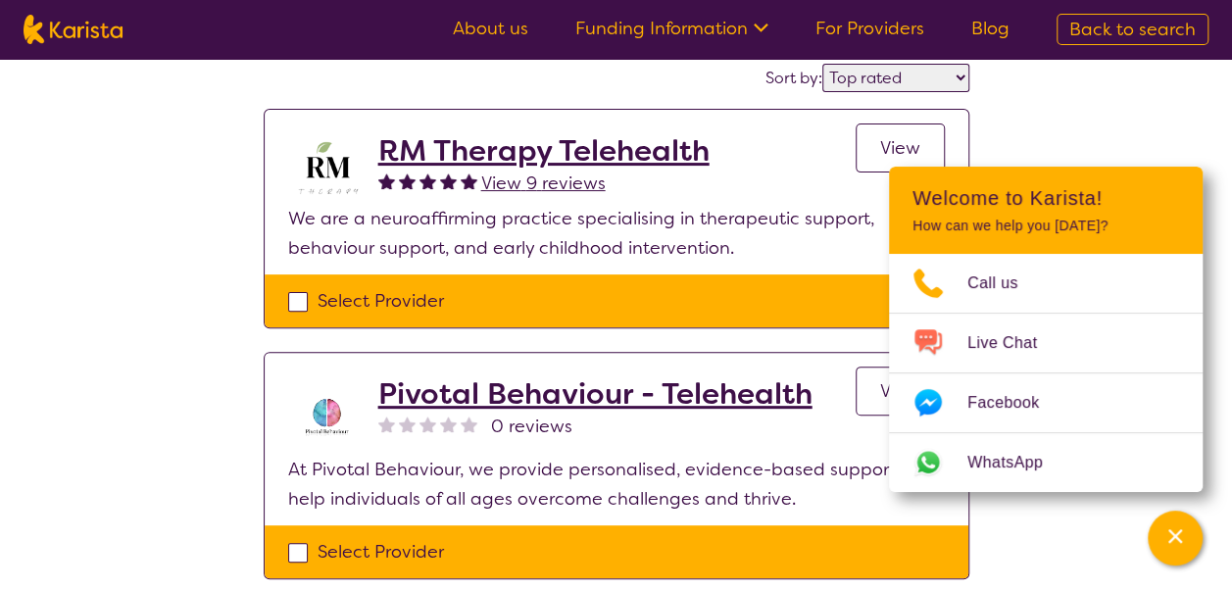
click at [1082, 108] on div "Select one or more providers and click the 'NEXT' button to proceed 1 - 2 of 2 …" at bounding box center [616, 272] width 1232 height 756
